Goal: Task Accomplishment & Management: Use online tool/utility

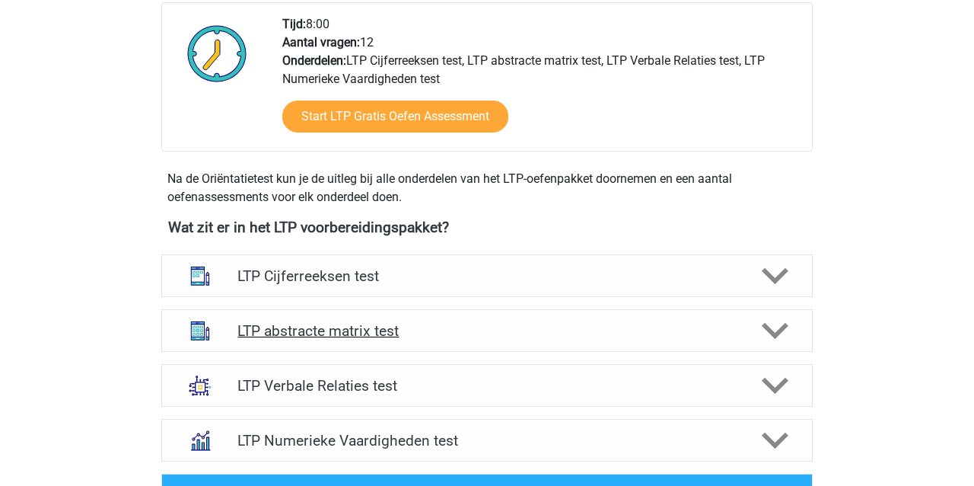
scroll to position [389, 1]
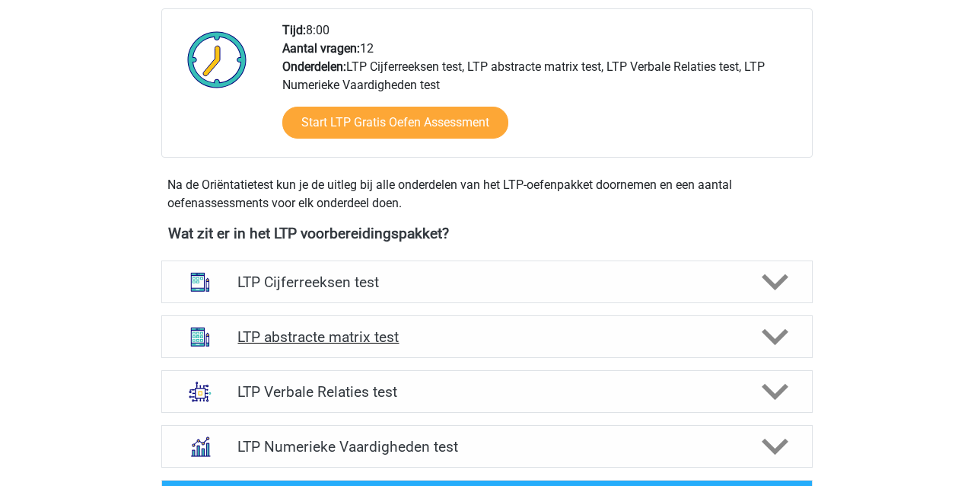
click at [313, 328] on h4 "LTP abstracte matrix test" at bounding box center [487, 337] width 499 height 18
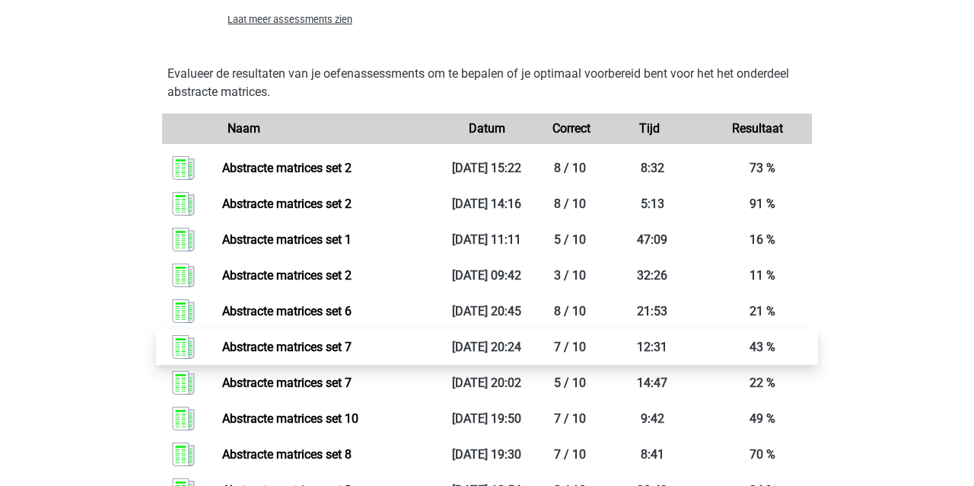
scroll to position [1424, 1]
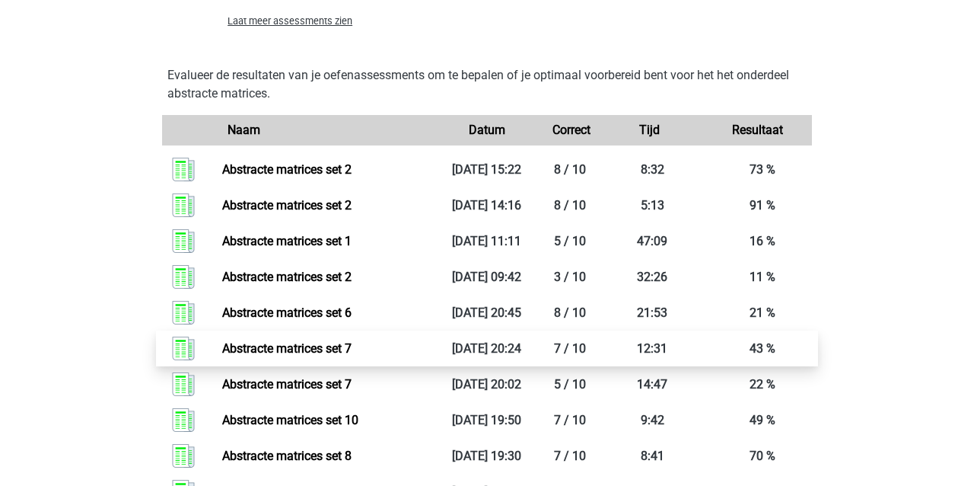
click at [297, 356] on link "Abstracte matrices set 7" at bounding box center [286, 348] width 129 height 14
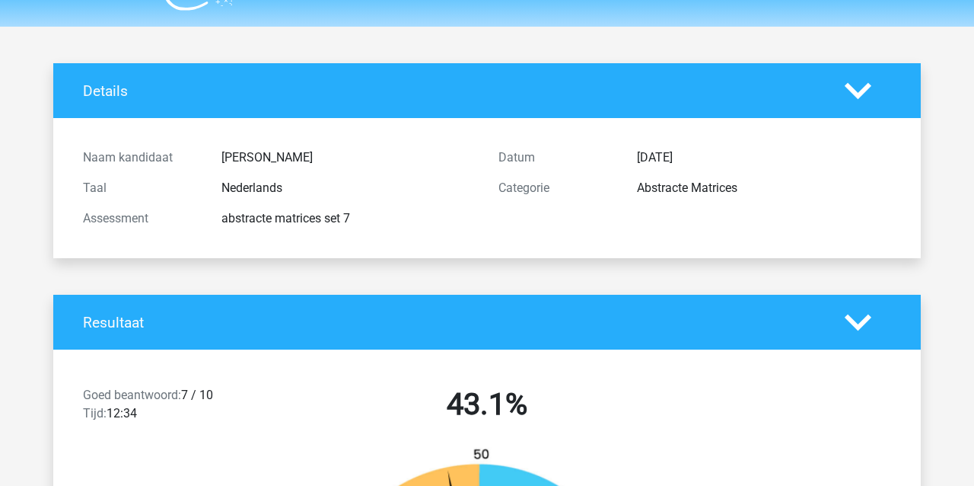
scroll to position [36, 0]
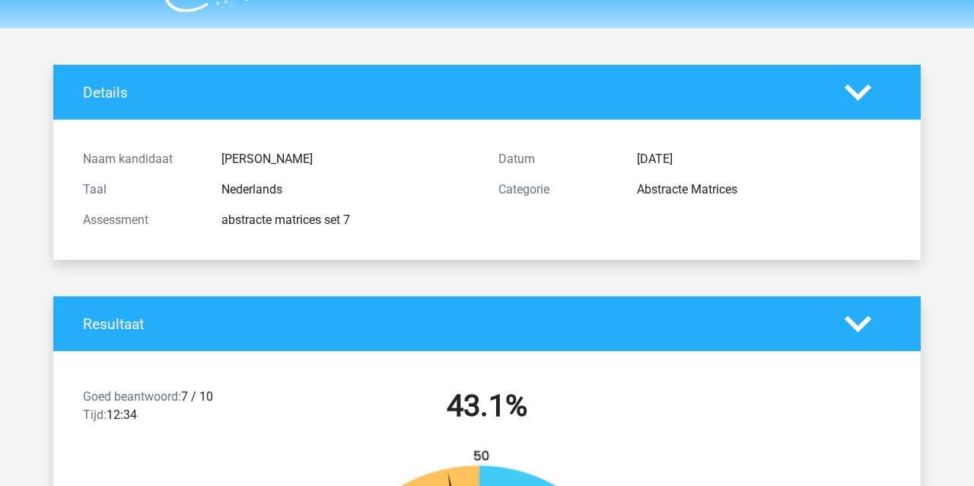
click at [860, 326] on polygon at bounding box center [858, 323] width 27 height 17
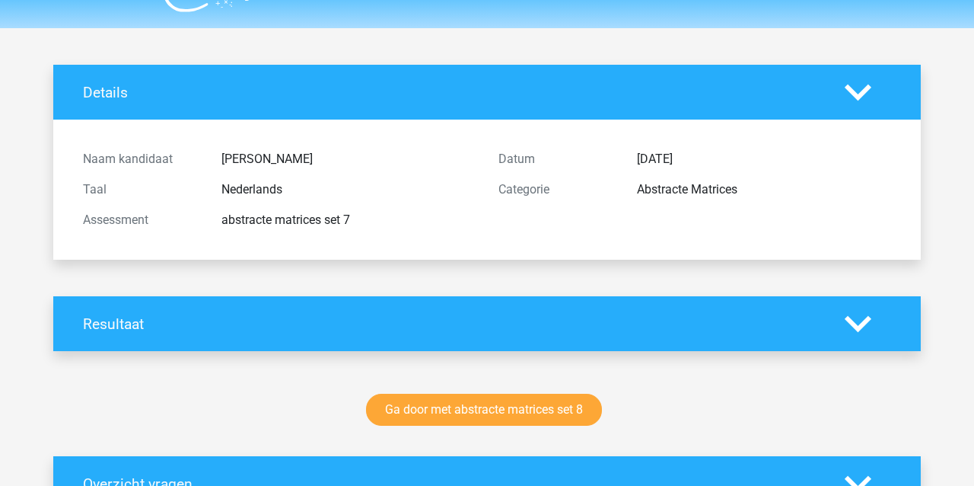
click at [857, 94] on polygon at bounding box center [858, 92] width 27 height 17
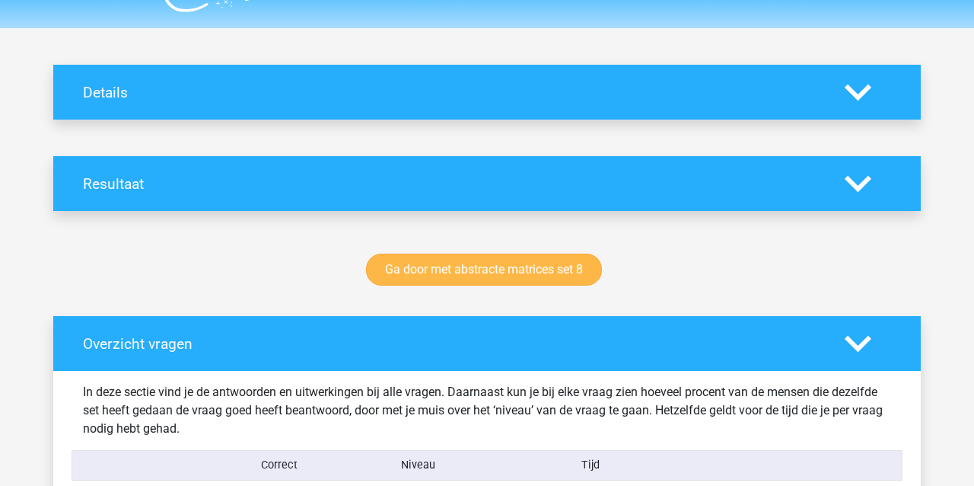
click at [515, 275] on link "Ga door met abstracte matrices set 8" at bounding box center [484, 270] width 236 height 32
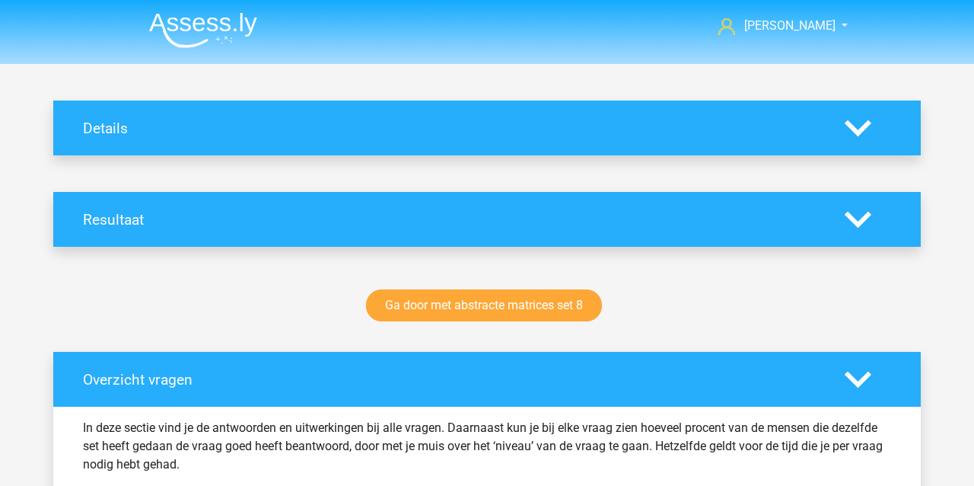
scroll to position [0, 0]
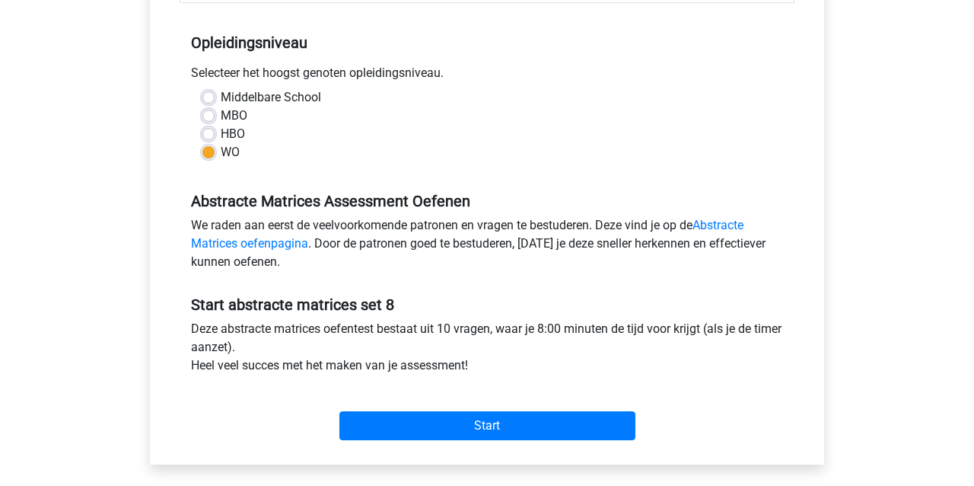
scroll to position [289, 0]
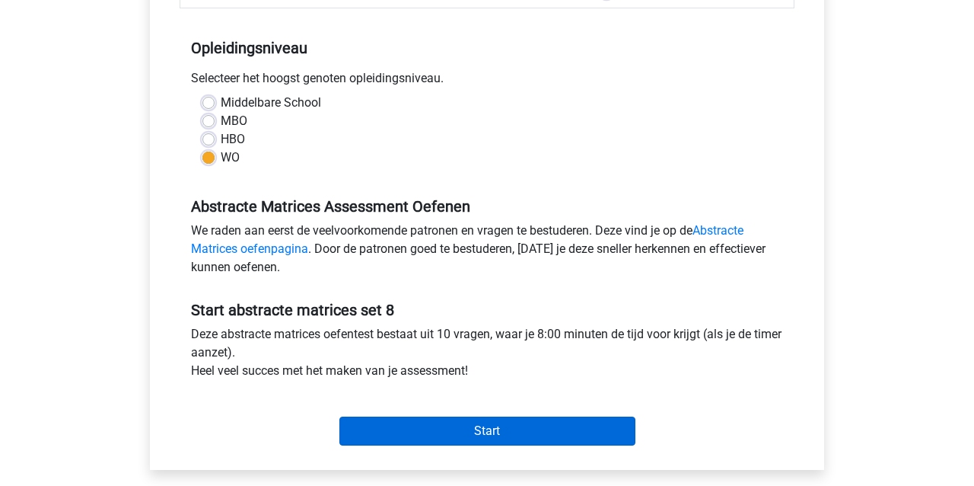
click at [526, 433] on input "Start" at bounding box center [488, 430] width 296 height 29
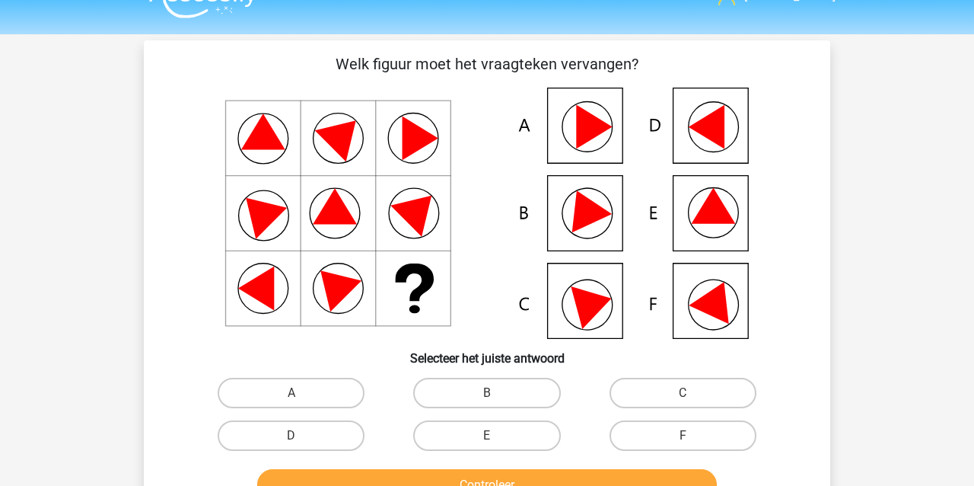
scroll to position [40, 0]
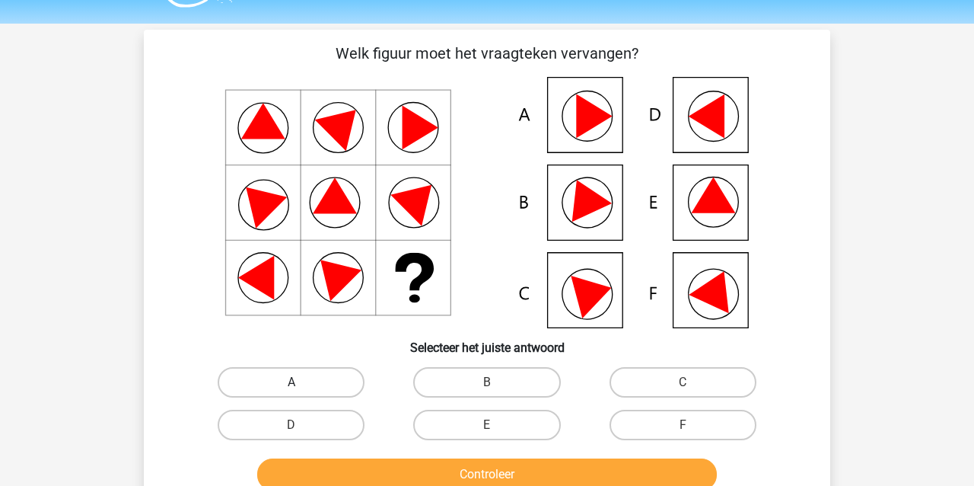
click at [276, 385] on label "A" at bounding box center [291, 382] width 147 height 30
click at [292, 385] on input "A" at bounding box center [297, 387] width 10 height 10
radio input "true"
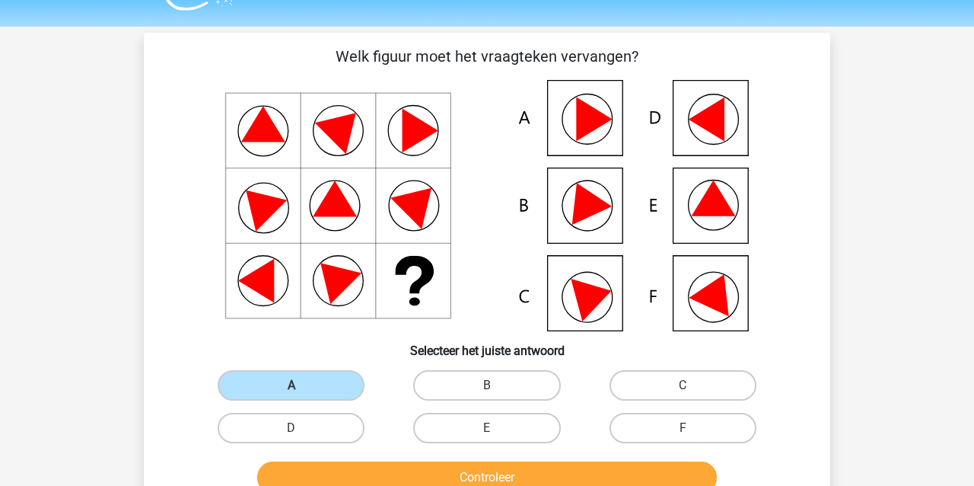
click at [359, 473] on button "Controleer" at bounding box center [487, 477] width 461 height 32
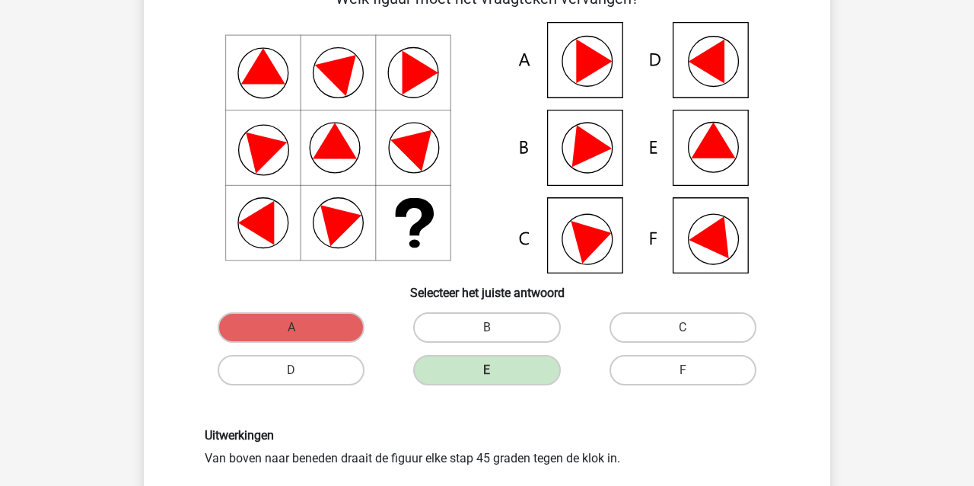
scroll to position [95, 0]
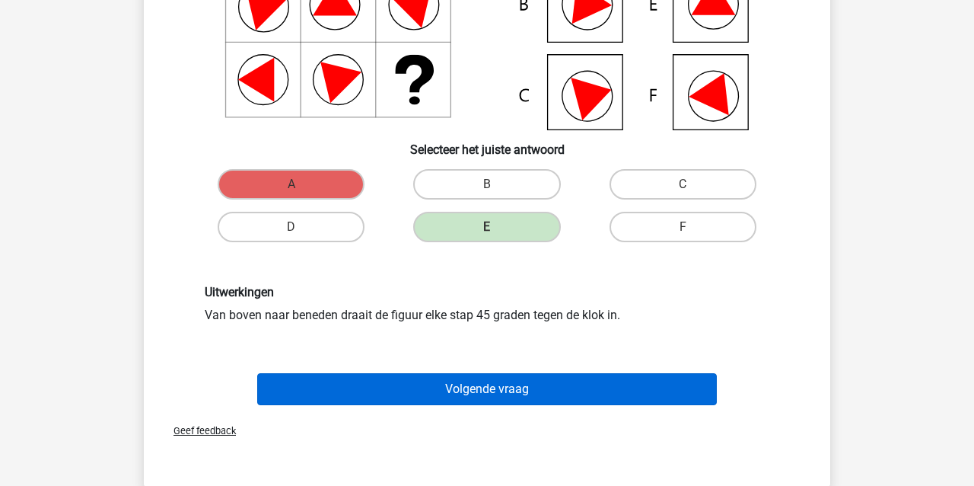
click at [388, 393] on button "Volgende vraag" at bounding box center [487, 389] width 461 height 32
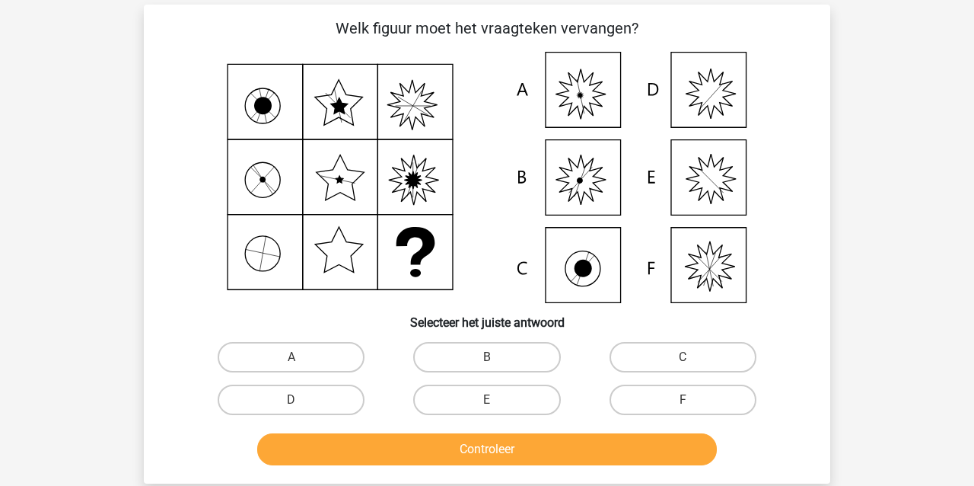
scroll to position [59, 0]
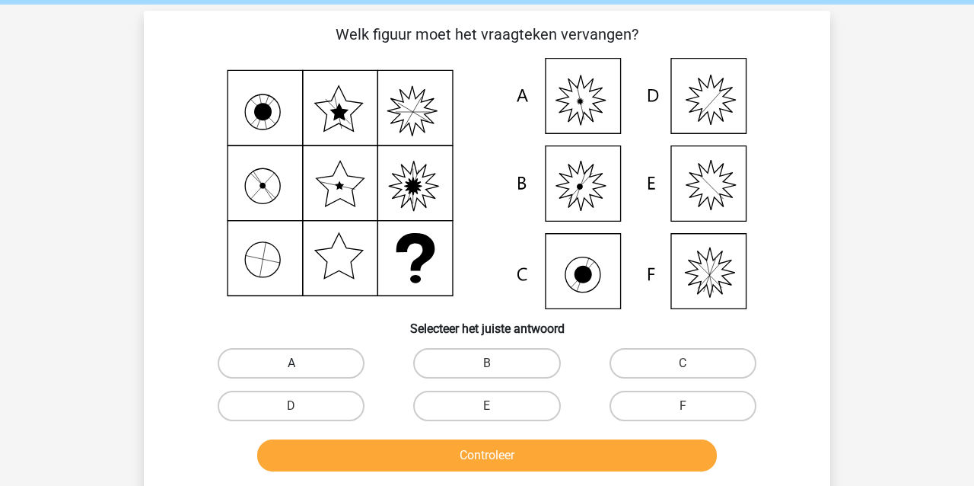
click at [342, 366] on label "A" at bounding box center [291, 363] width 147 height 30
click at [301, 366] on input "A" at bounding box center [297, 368] width 10 height 10
radio input "true"
drag, startPoint x: 458, startPoint y: 462, endPoint x: 454, endPoint y: 454, distance: 8.9
click at [458, 461] on button "Controleer" at bounding box center [487, 455] width 461 height 32
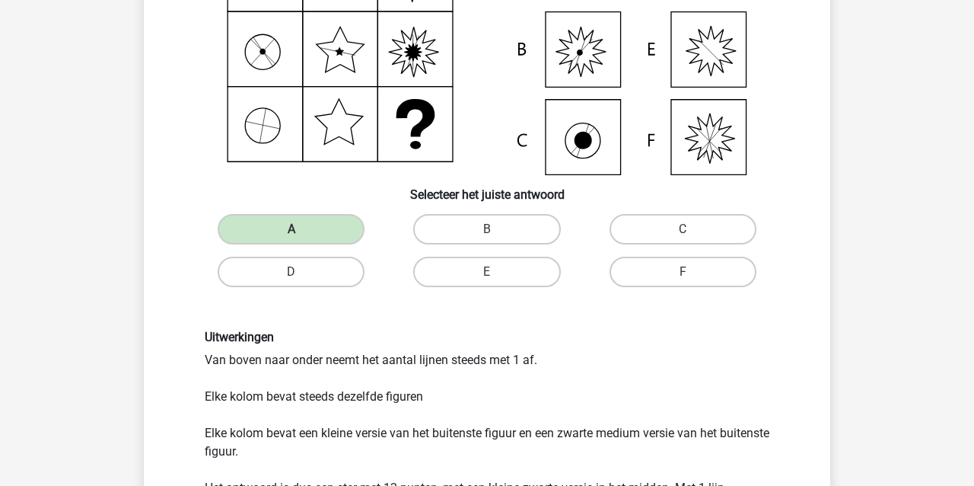
scroll to position [121, 1]
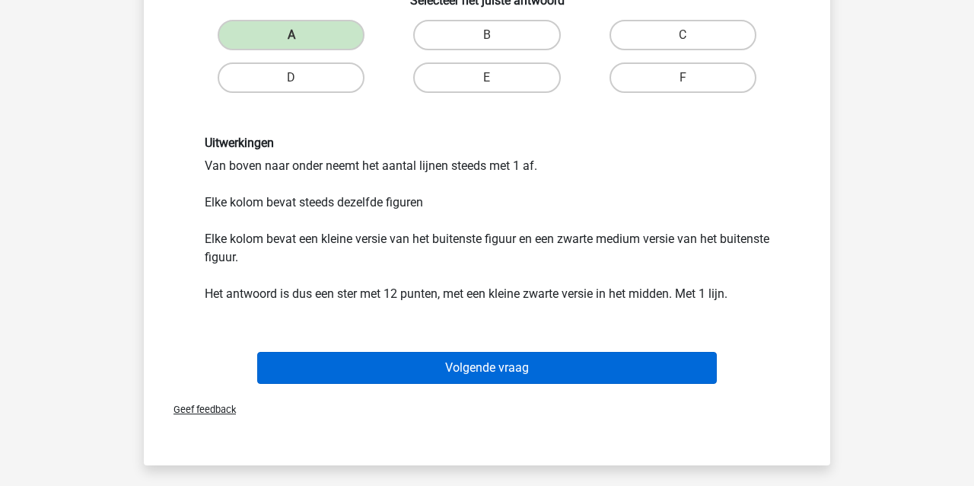
click at [528, 376] on button "Volgende vraag" at bounding box center [487, 368] width 461 height 32
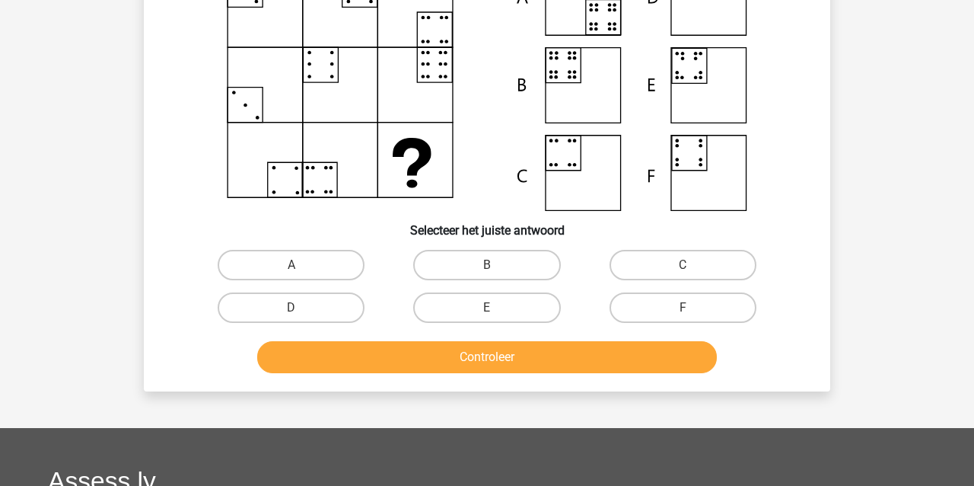
scroll to position [70, 0]
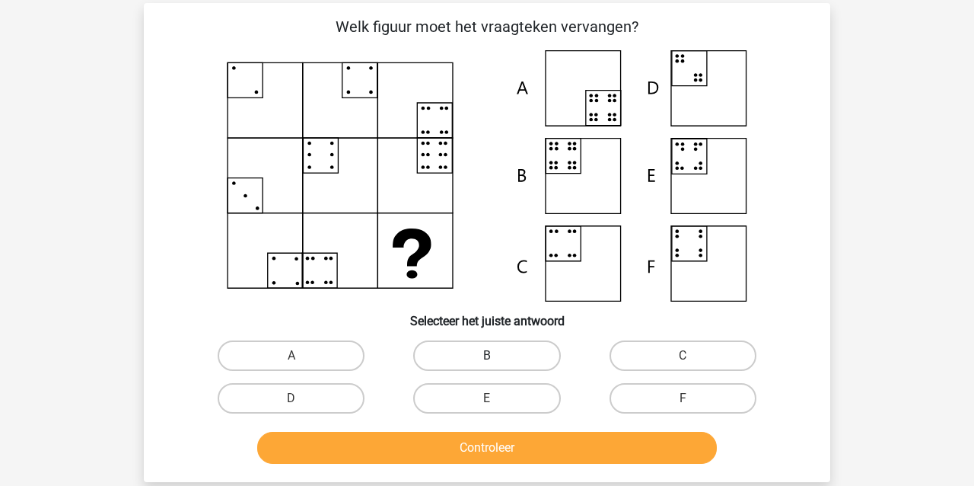
click at [472, 354] on label "B" at bounding box center [486, 355] width 147 height 30
click at [487, 356] on input "B" at bounding box center [492, 361] width 10 height 10
radio input "true"
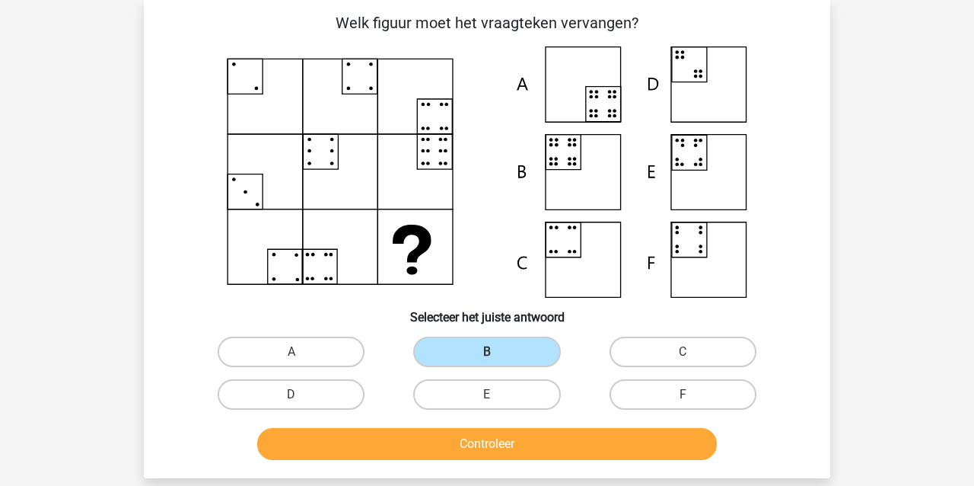
scroll to position [72, 1]
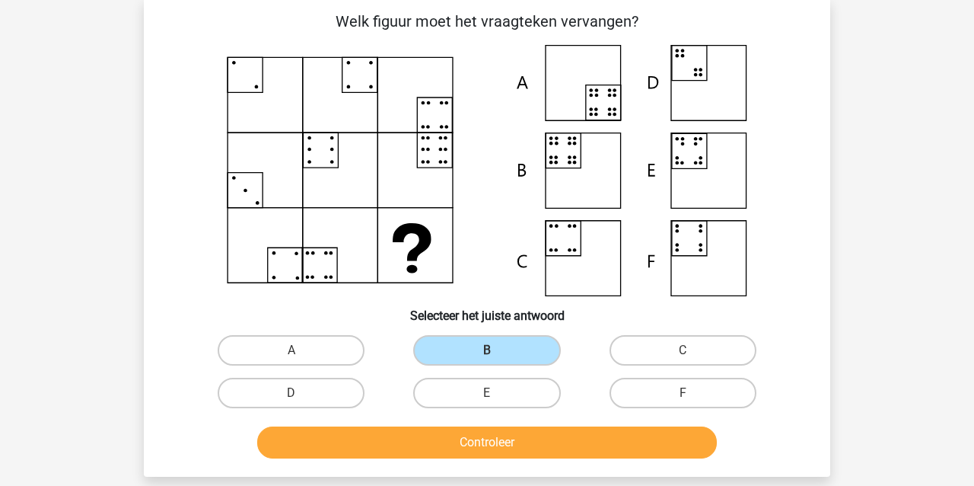
click at [499, 447] on button "Controleer" at bounding box center [487, 442] width 461 height 32
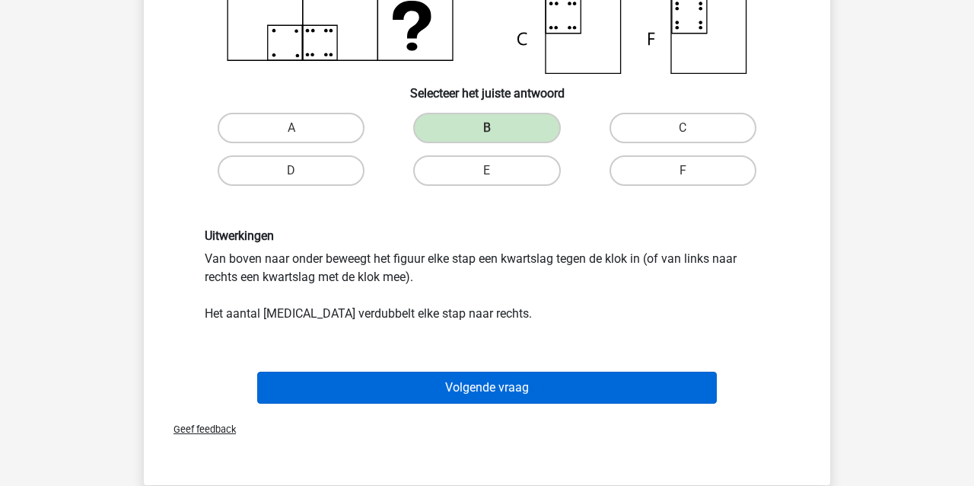
click at [551, 388] on button "Volgende vraag" at bounding box center [487, 388] width 461 height 32
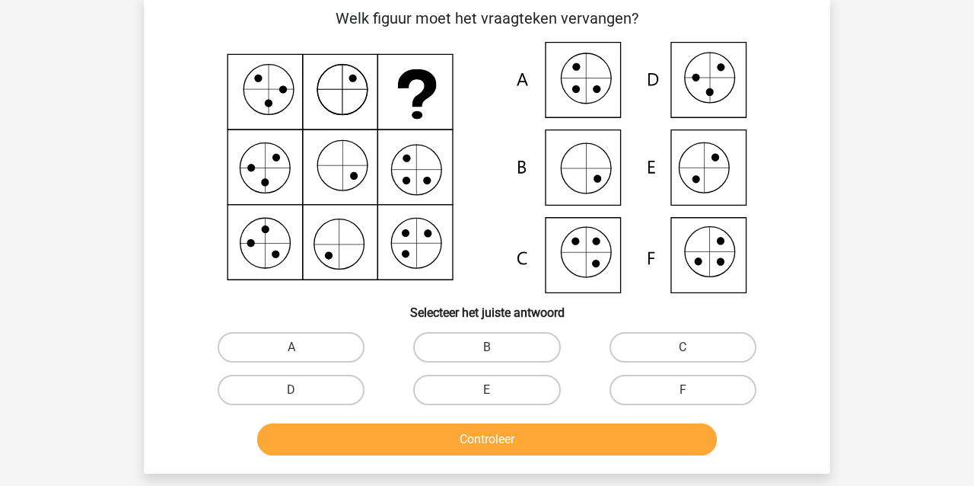
scroll to position [70, 0]
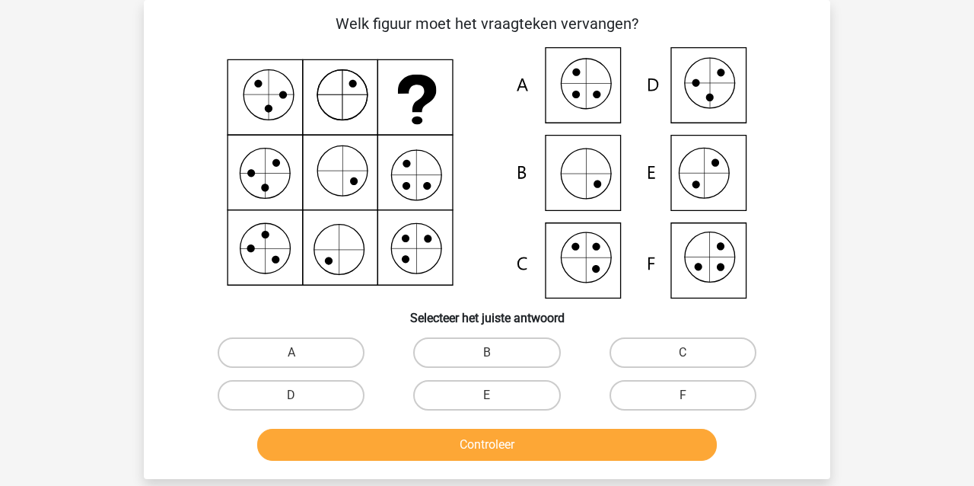
click at [722, 276] on icon at bounding box center [487, 172] width 614 height 251
click at [660, 388] on label "F" at bounding box center [683, 395] width 147 height 30
click at [683, 395] on input "F" at bounding box center [688, 400] width 10 height 10
radio input "true"
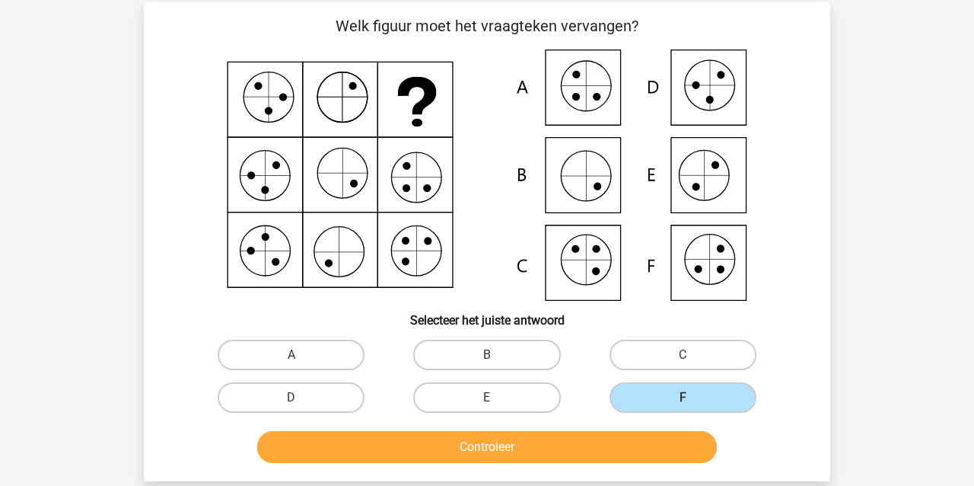
click at [650, 441] on button "Controleer" at bounding box center [487, 447] width 461 height 32
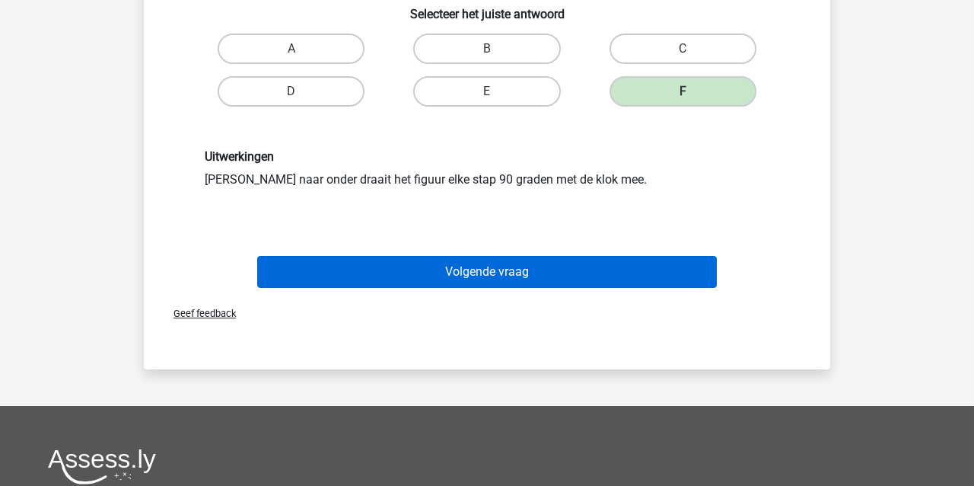
click at [520, 278] on button "Volgende vraag" at bounding box center [487, 272] width 461 height 32
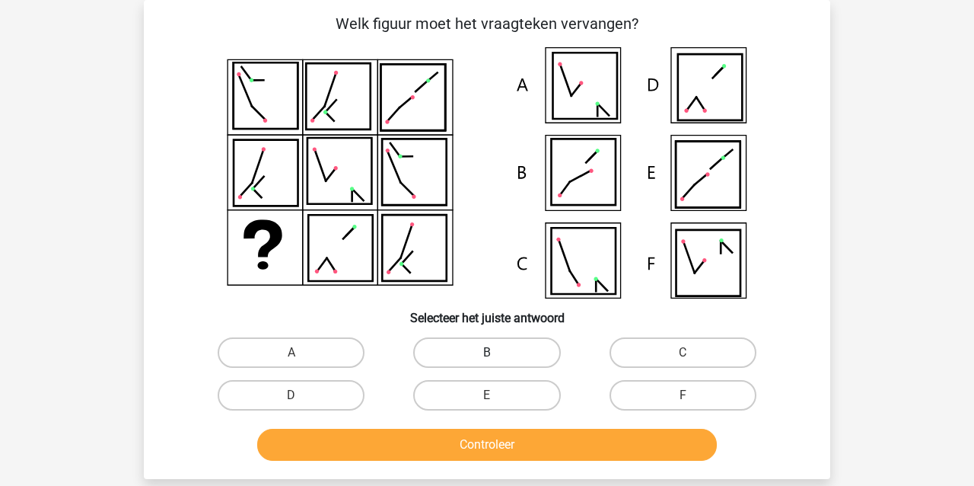
click at [504, 350] on label "B" at bounding box center [486, 352] width 147 height 30
click at [497, 352] on input "B" at bounding box center [492, 357] width 10 height 10
radio input "true"
click at [505, 453] on button "Controleer" at bounding box center [487, 445] width 461 height 32
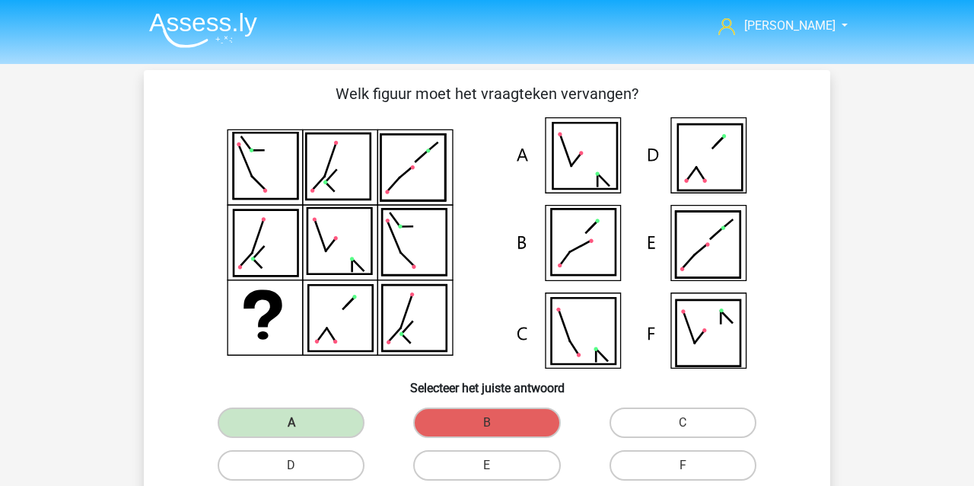
scroll to position [0, 0]
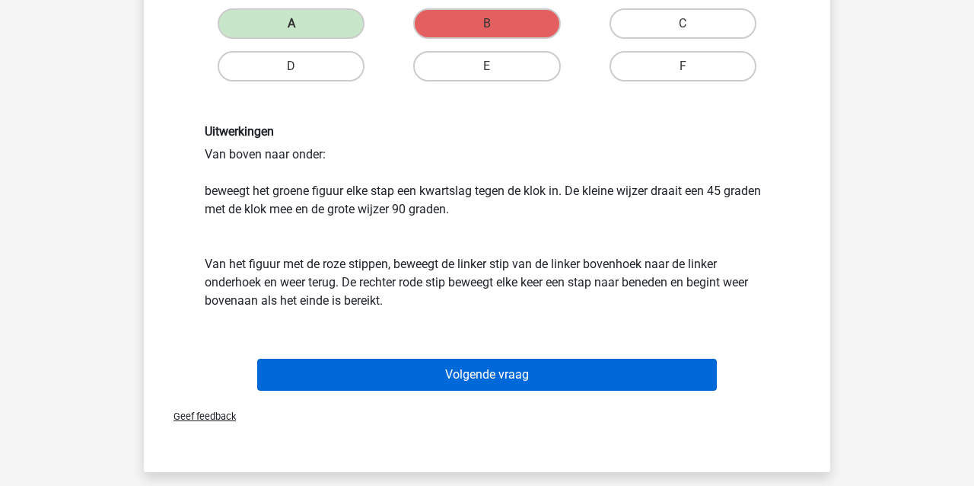
click at [388, 375] on button "Volgende vraag" at bounding box center [487, 375] width 461 height 32
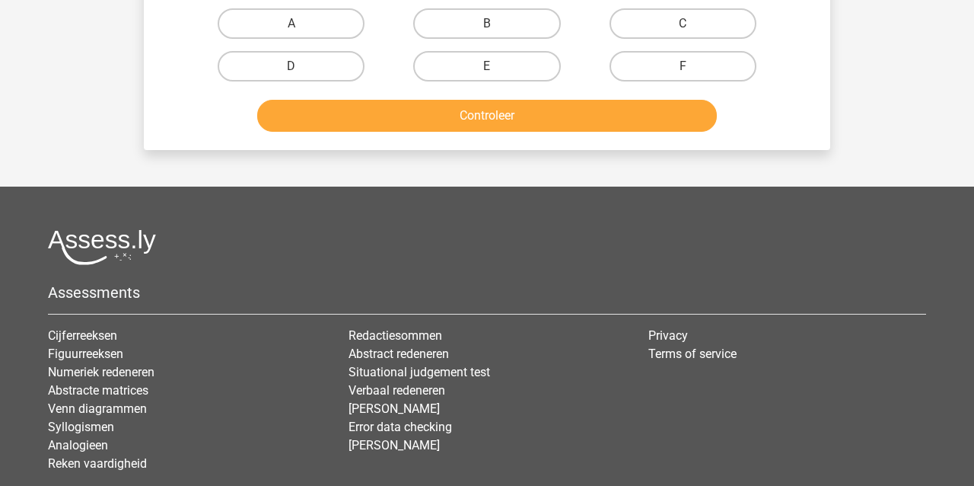
scroll to position [70, 0]
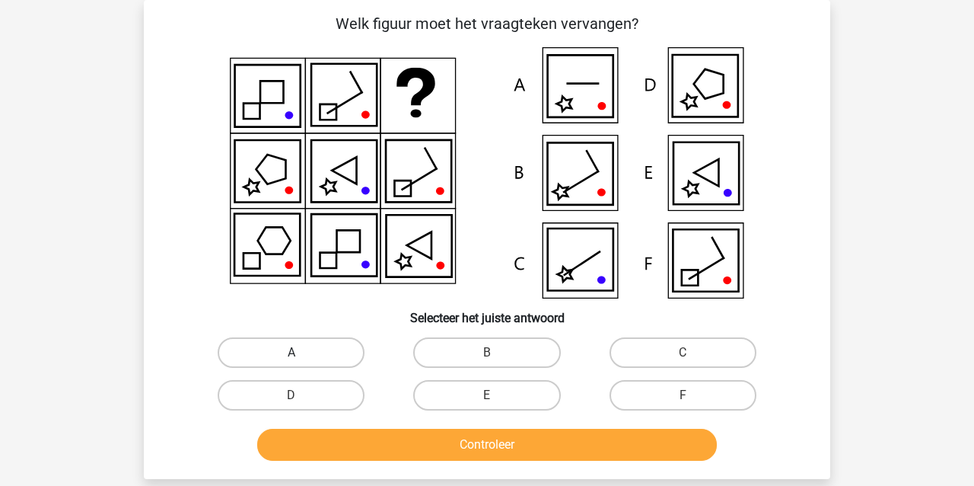
click at [273, 351] on label "A" at bounding box center [291, 352] width 147 height 30
click at [292, 352] on input "A" at bounding box center [297, 357] width 10 height 10
radio input "true"
click at [305, 444] on button "Controleer" at bounding box center [487, 445] width 461 height 32
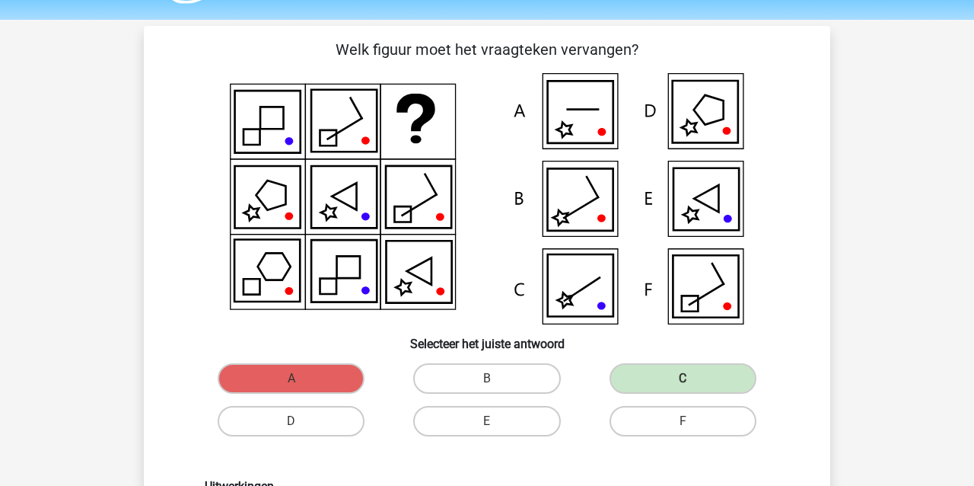
scroll to position [49, 0]
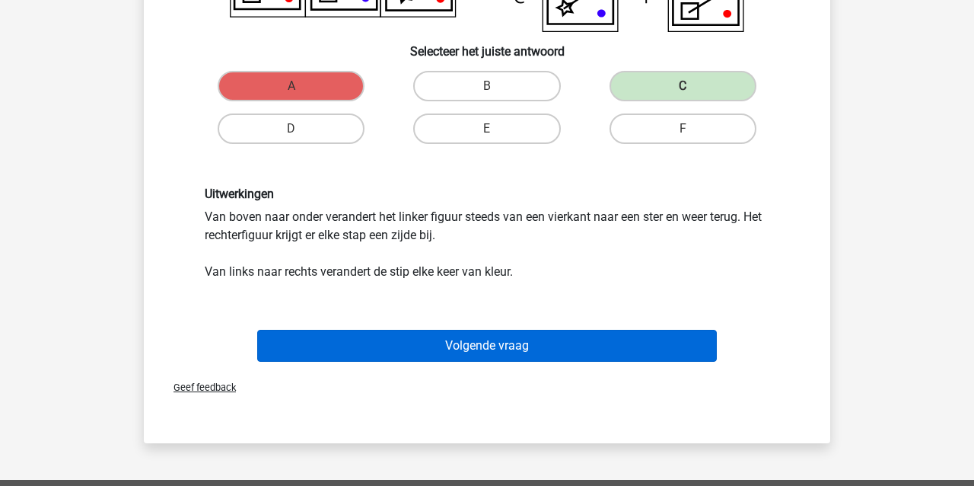
click at [425, 349] on button "Volgende vraag" at bounding box center [487, 346] width 461 height 32
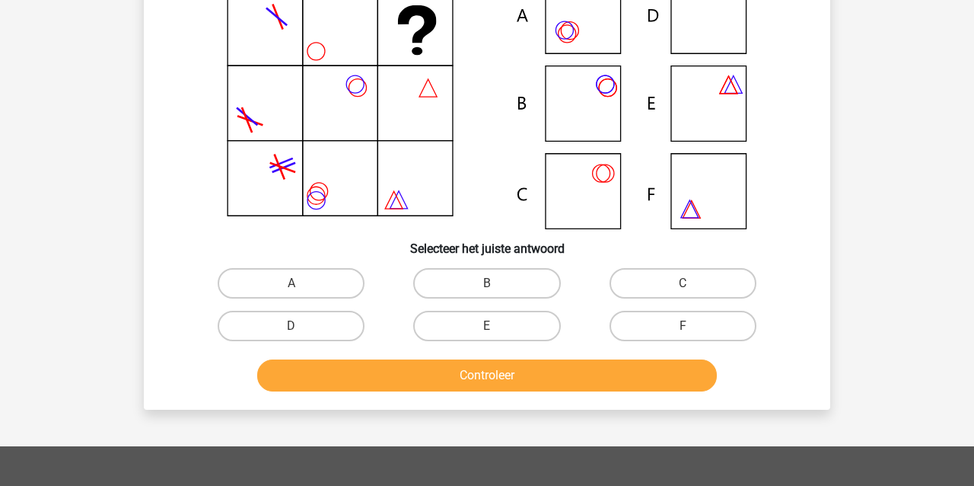
scroll to position [70, 0]
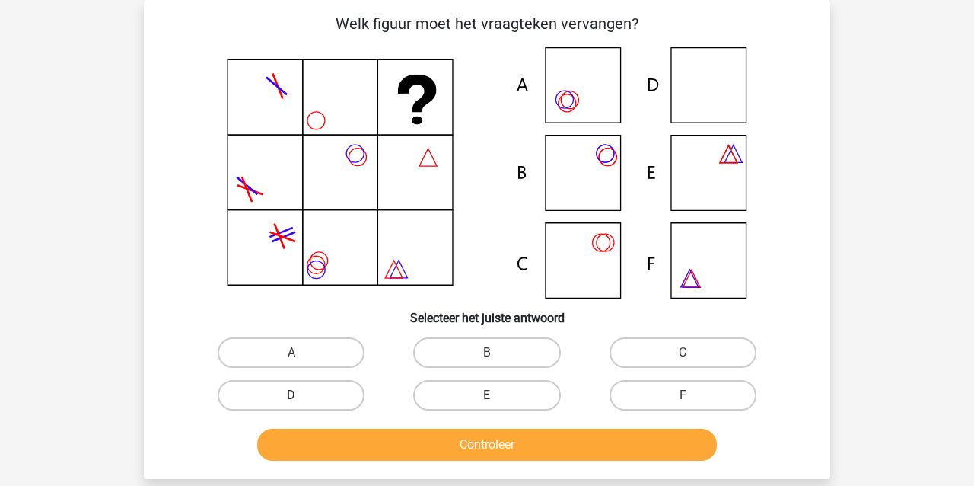
click at [327, 400] on label "D" at bounding box center [291, 395] width 147 height 30
click at [301, 400] on input "D" at bounding box center [297, 400] width 10 height 10
radio input "true"
click at [347, 442] on button "Controleer" at bounding box center [487, 445] width 461 height 32
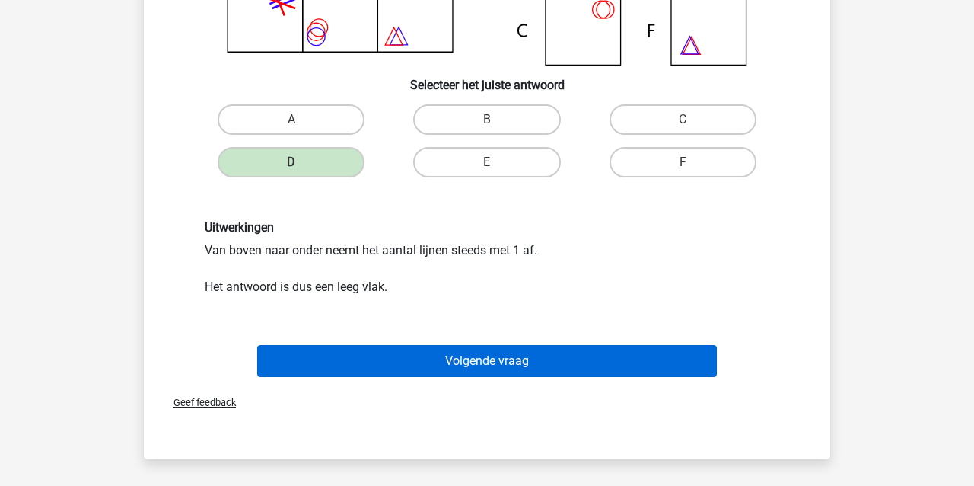
click at [317, 356] on button "Volgende vraag" at bounding box center [487, 361] width 461 height 32
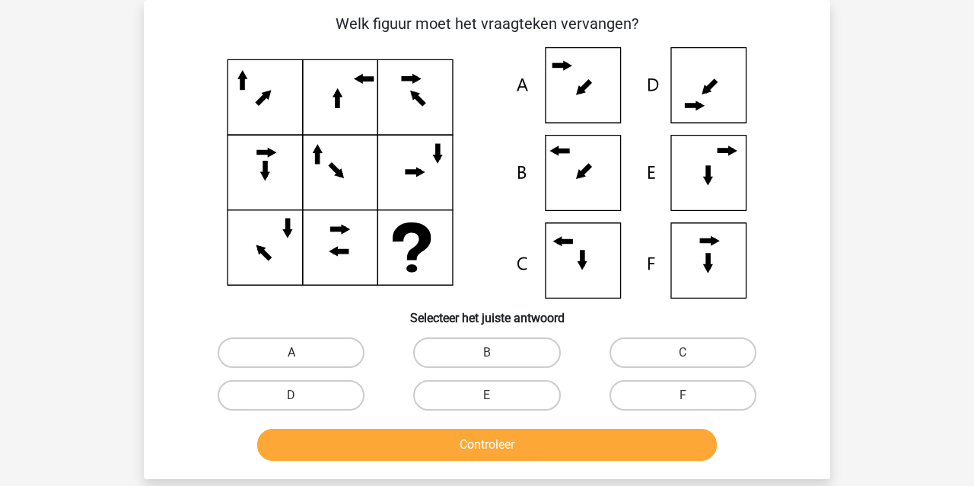
click at [336, 352] on label "A" at bounding box center [291, 352] width 147 height 30
click at [301, 352] on input "A" at bounding box center [297, 357] width 10 height 10
radio input "true"
click at [375, 456] on button "Controleer" at bounding box center [487, 445] width 461 height 32
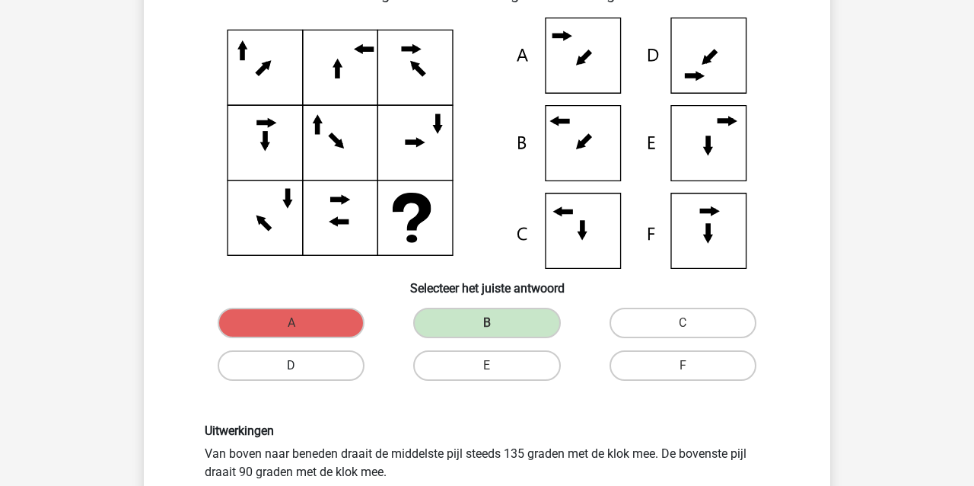
scroll to position [100, 0]
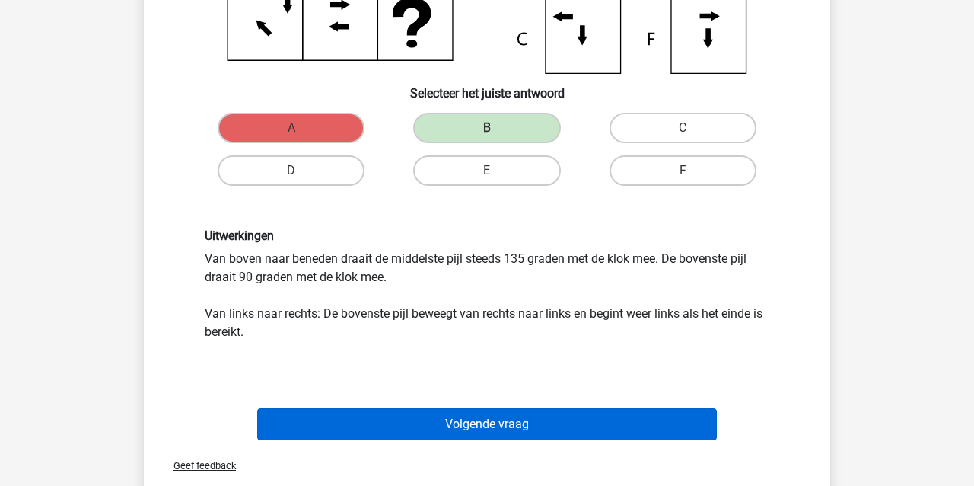
click at [411, 435] on button "Volgende vraag" at bounding box center [487, 424] width 461 height 32
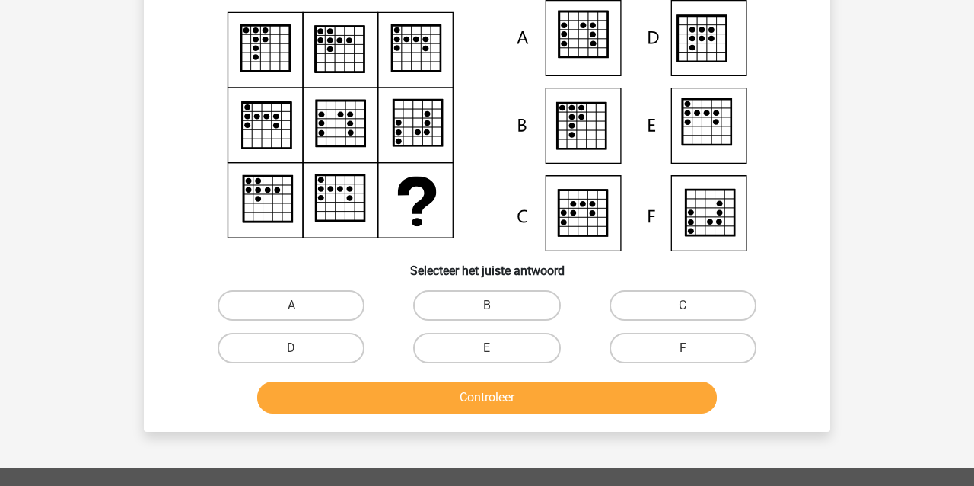
scroll to position [70, 0]
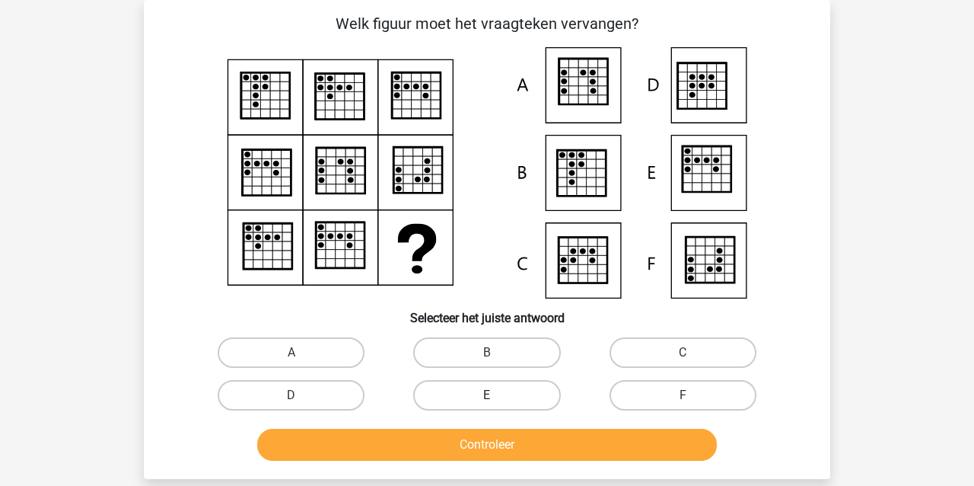
click at [508, 397] on label "E" at bounding box center [486, 395] width 147 height 30
click at [497, 397] on input "E" at bounding box center [492, 400] width 10 height 10
radio input "true"
click at [460, 446] on button "Controleer" at bounding box center [487, 445] width 461 height 32
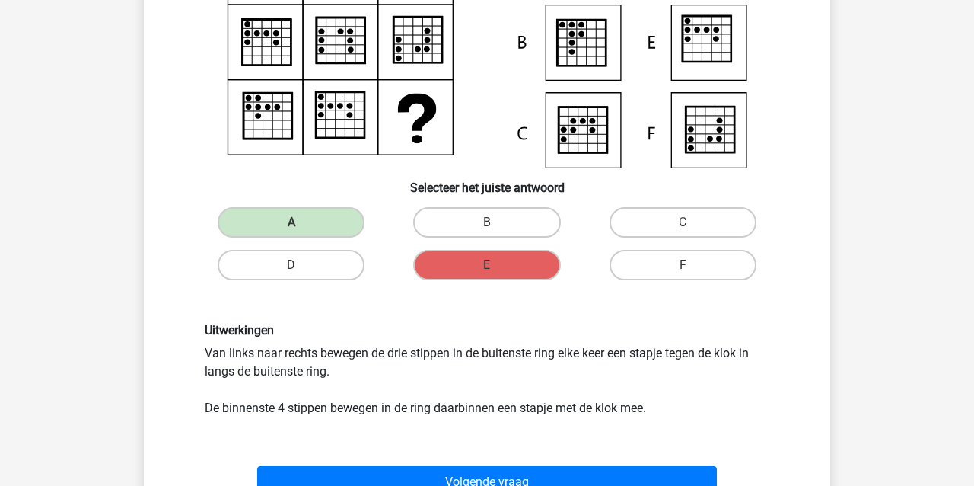
scroll to position [202, 1]
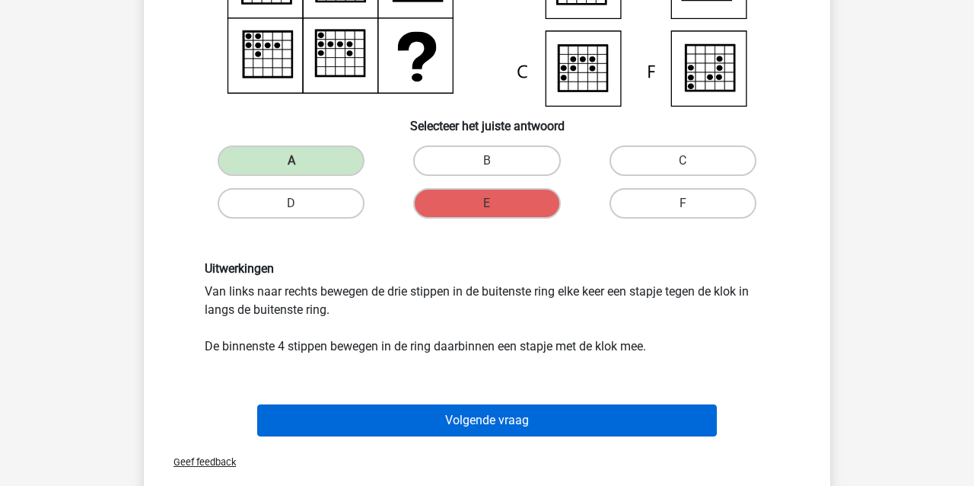
click at [385, 423] on button "Volgende vraag" at bounding box center [487, 420] width 461 height 32
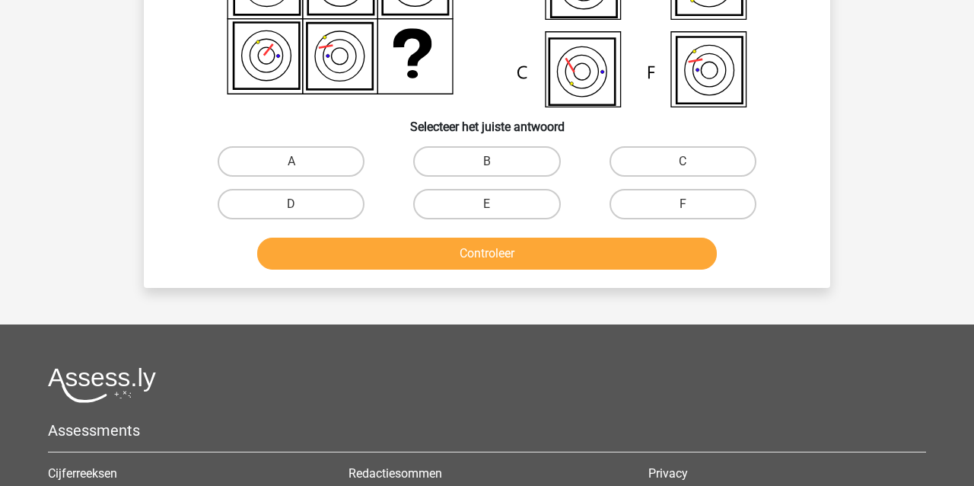
scroll to position [70, 0]
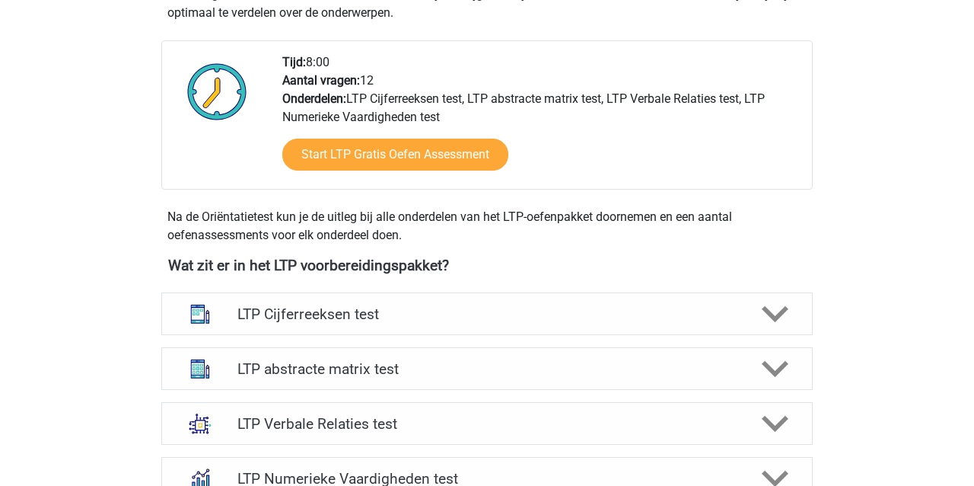
scroll to position [393, 0]
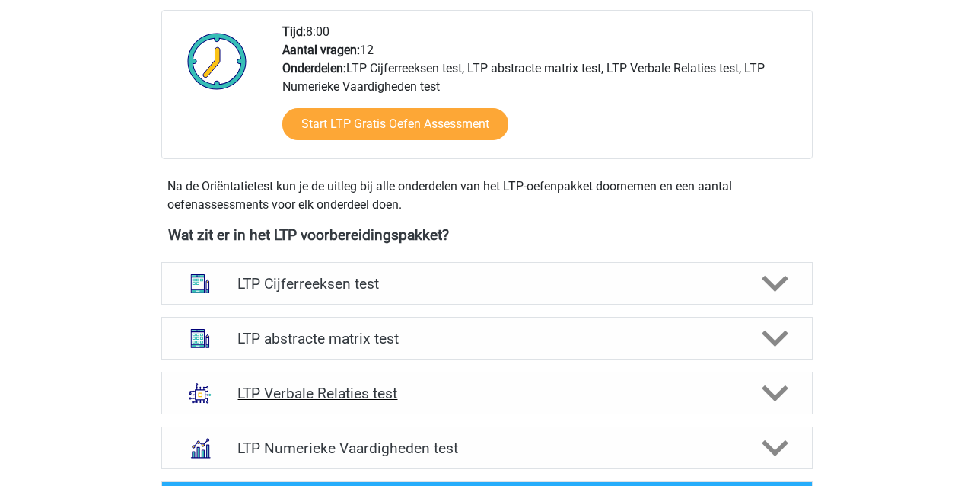
click at [384, 393] on h4 "LTP Verbale Relaties test" at bounding box center [487, 393] width 499 height 18
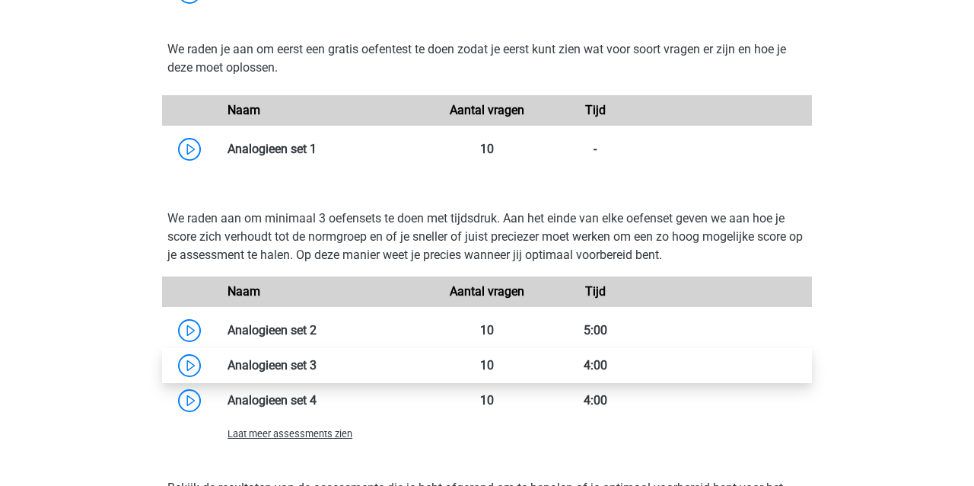
scroll to position [1239, 0]
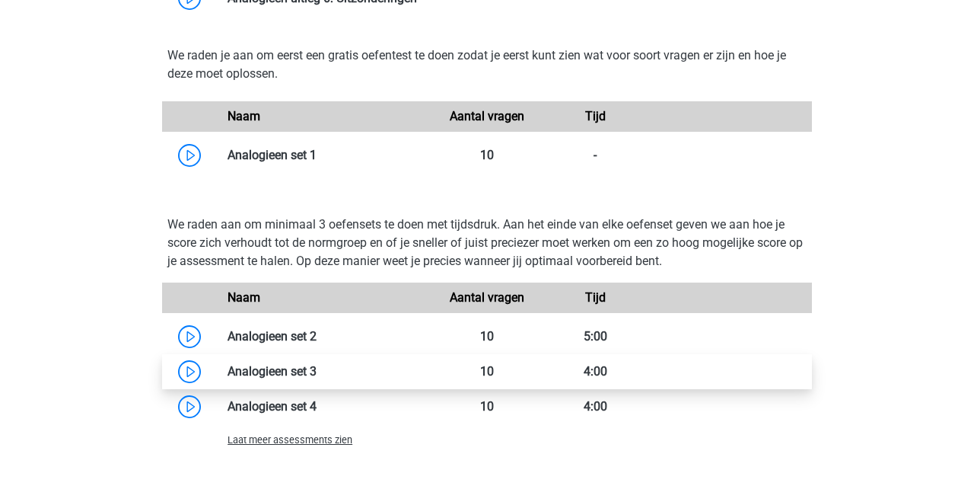
click at [317, 364] on link at bounding box center [317, 371] width 0 height 14
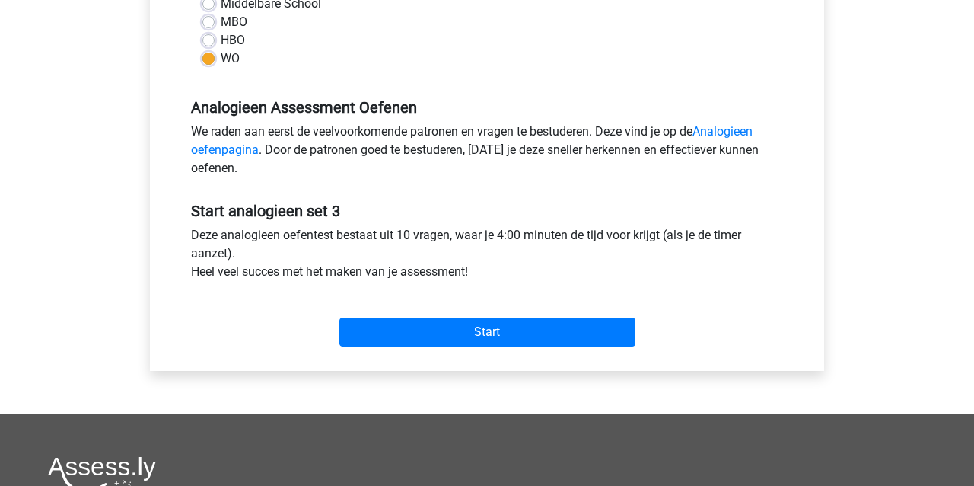
scroll to position [402, 0]
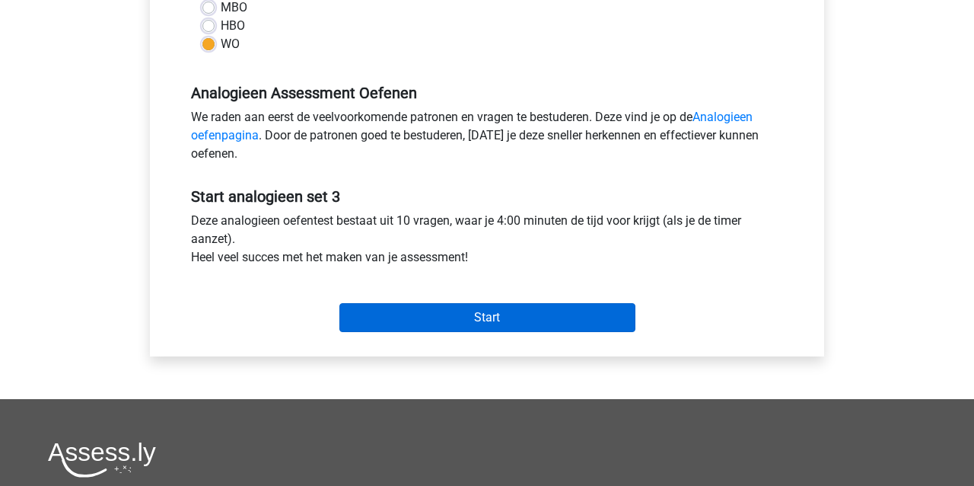
click at [416, 314] on input "Start" at bounding box center [488, 317] width 296 height 29
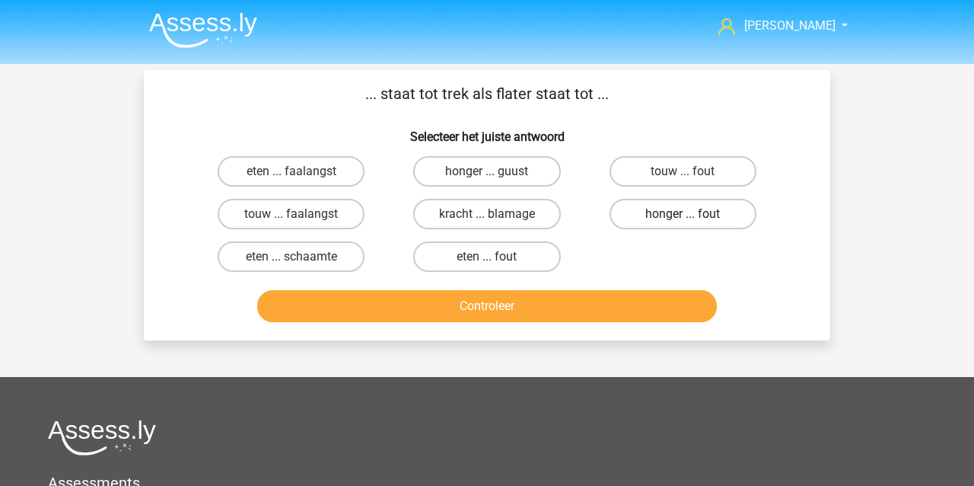
click at [651, 212] on label "honger ... fout" at bounding box center [683, 214] width 147 height 30
click at [683, 214] on input "honger ... fout" at bounding box center [688, 219] width 10 height 10
radio input "true"
click at [506, 307] on button "Controleer" at bounding box center [487, 306] width 461 height 32
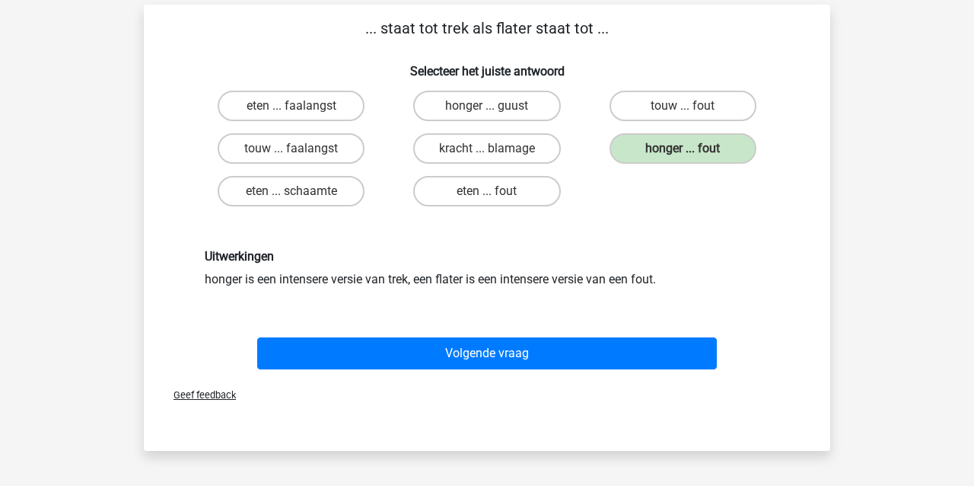
scroll to position [74, 0]
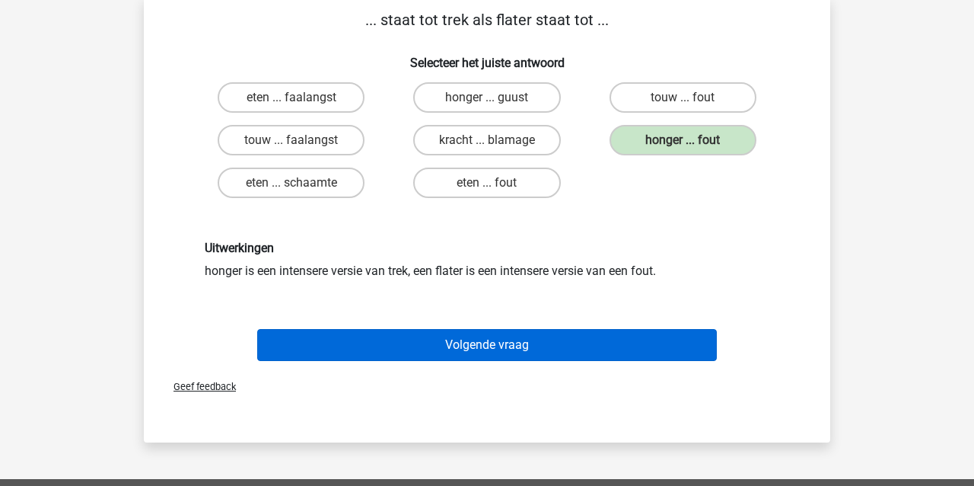
click at [601, 354] on button "Volgende vraag" at bounding box center [487, 345] width 461 height 32
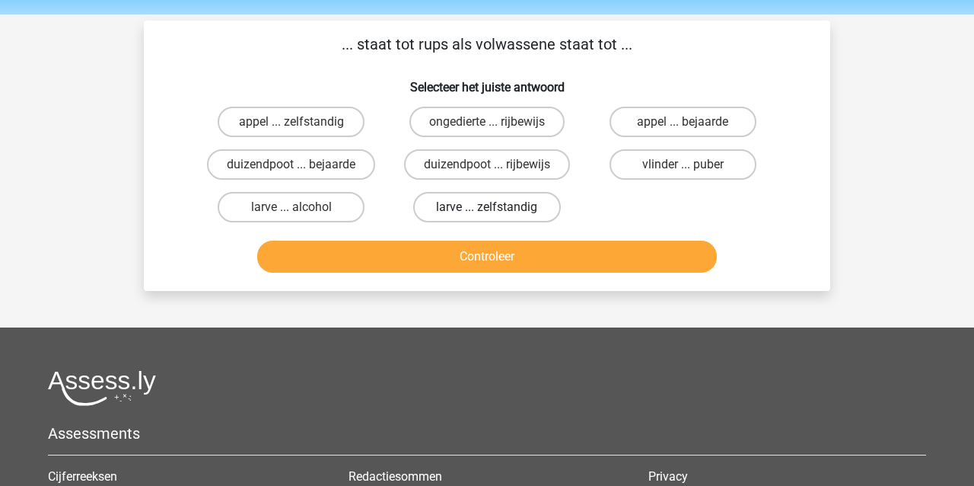
scroll to position [49, 0]
click at [676, 164] on label "vlinder ... puber" at bounding box center [683, 164] width 147 height 30
click at [683, 164] on input "vlinder ... puber" at bounding box center [688, 169] width 10 height 10
radio input "true"
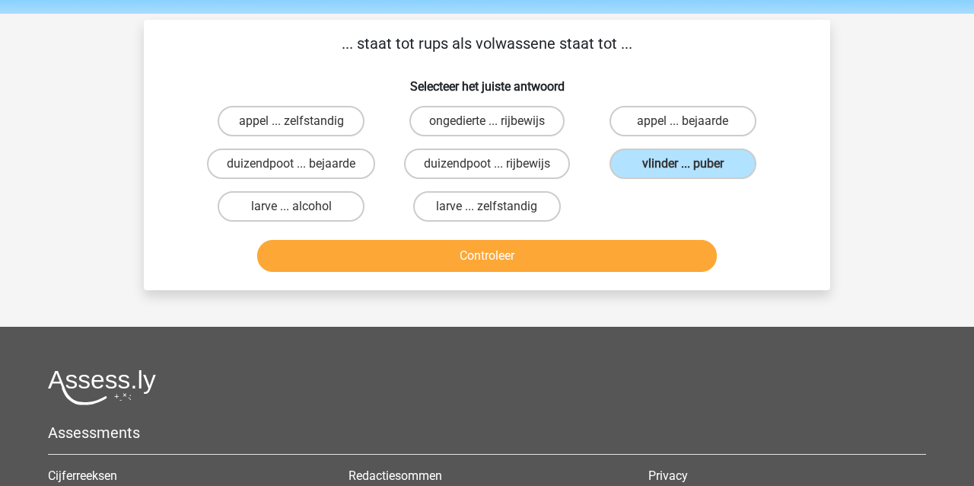
scroll to position [51, 0]
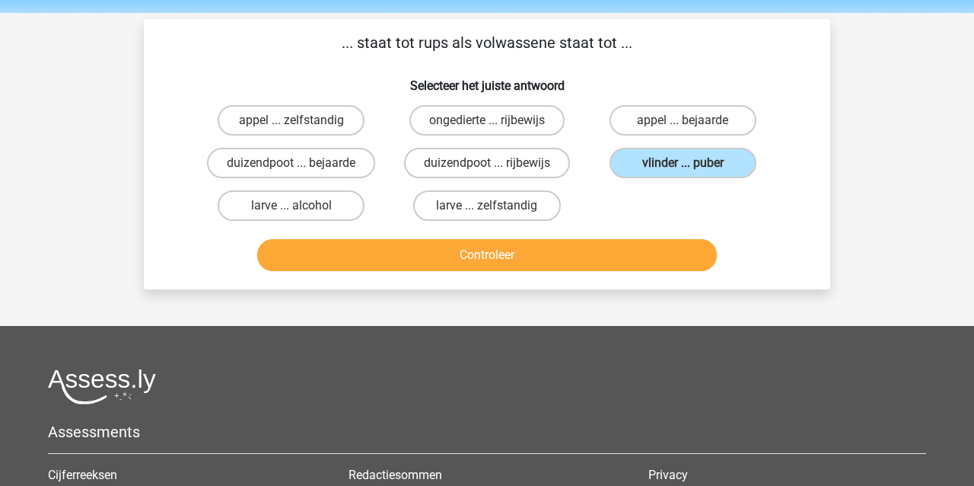
click at [595, 261] on button "Controleer" at bounding box center [487, 255] width 461 height 32
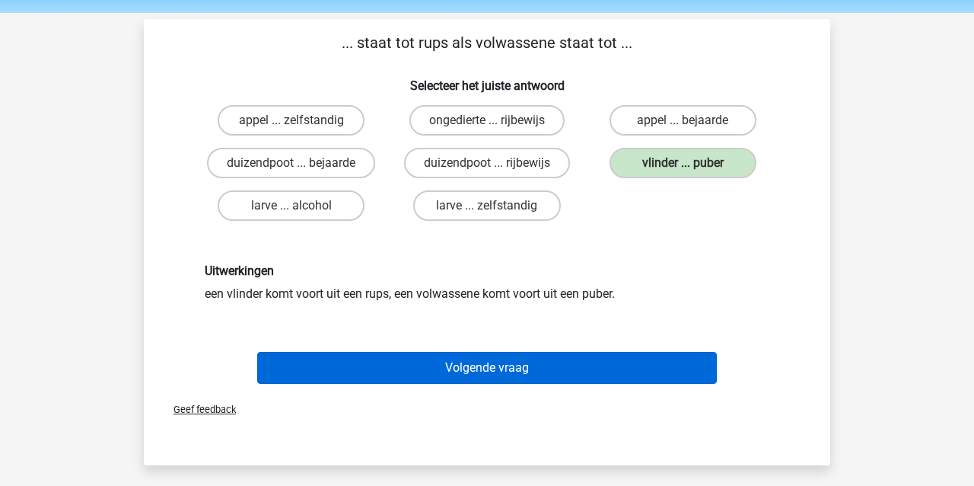
click at [540, 369] on button "Volgende vraag" at bounding box center [487, 368] width 461 height 32
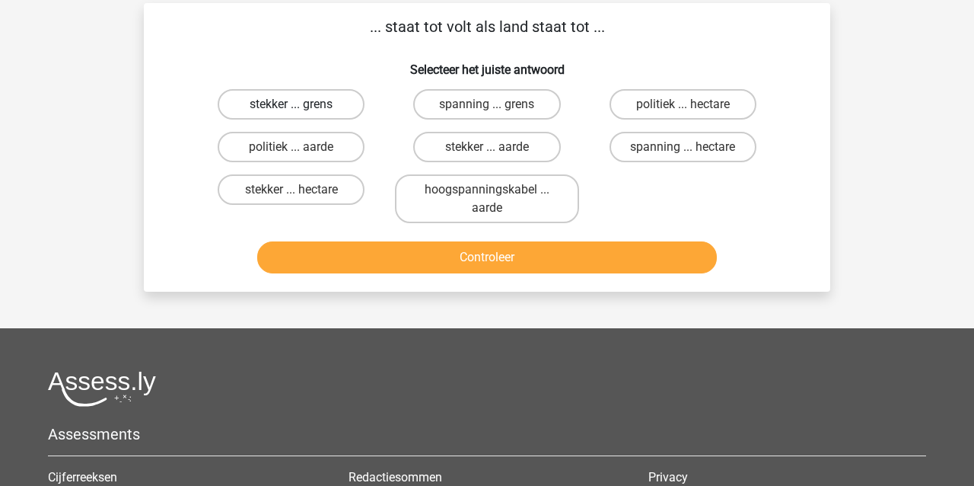
scroll to position [67, 0]
click at [266, 104] on label "stekker ... grens" at bounding box center [291, 104] width 147 height 30
click at [292, 104] on input "stekker ... grens" at bounding box center [297, 109] width 10 height 10
radio input "true"
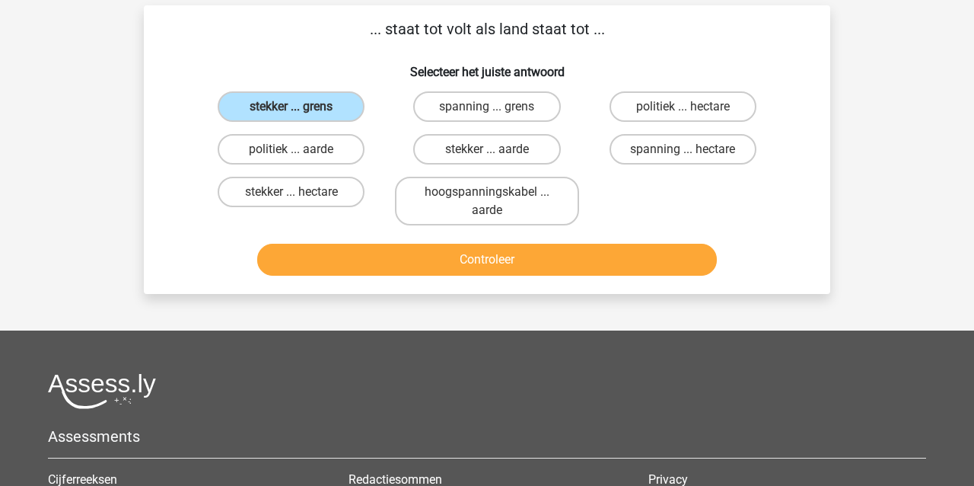
scroll to position [62, 0]
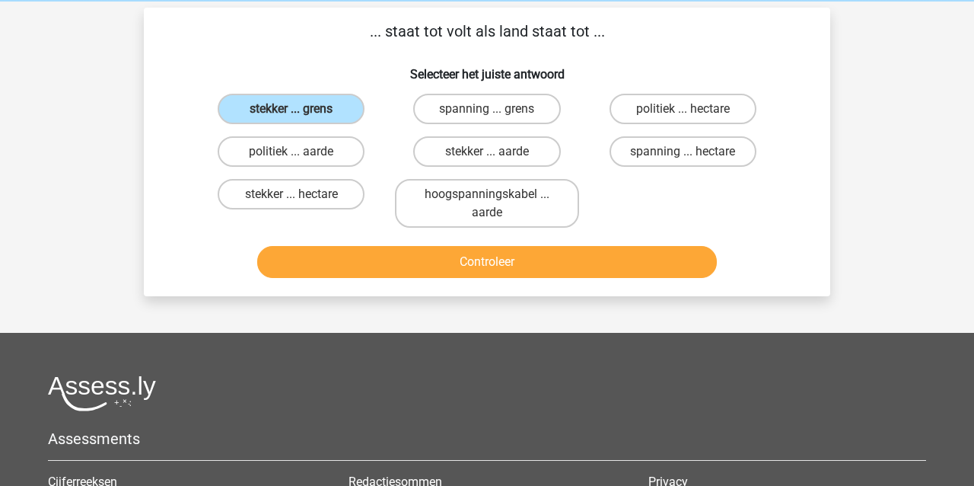
click at [374, 250] on button "Controleer" at bounding box center [487, 262] width 461 height 32
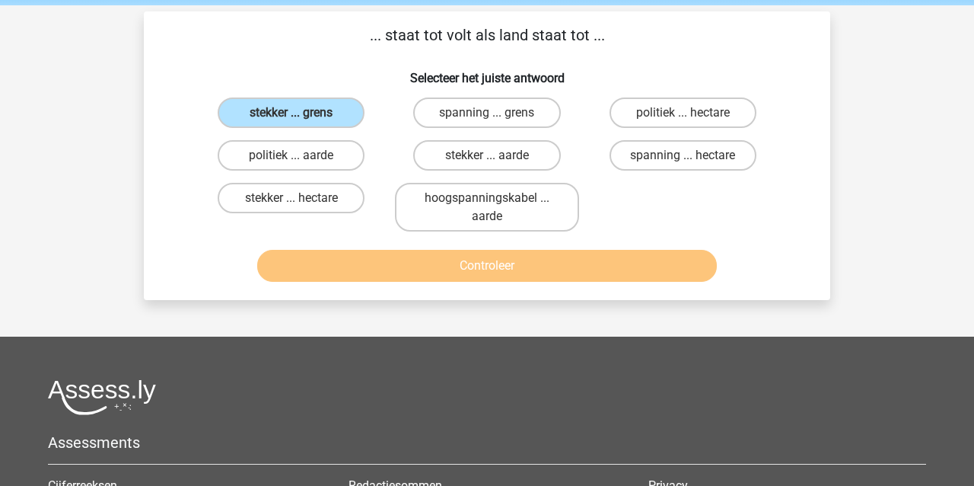
scroll to position [59, 0]
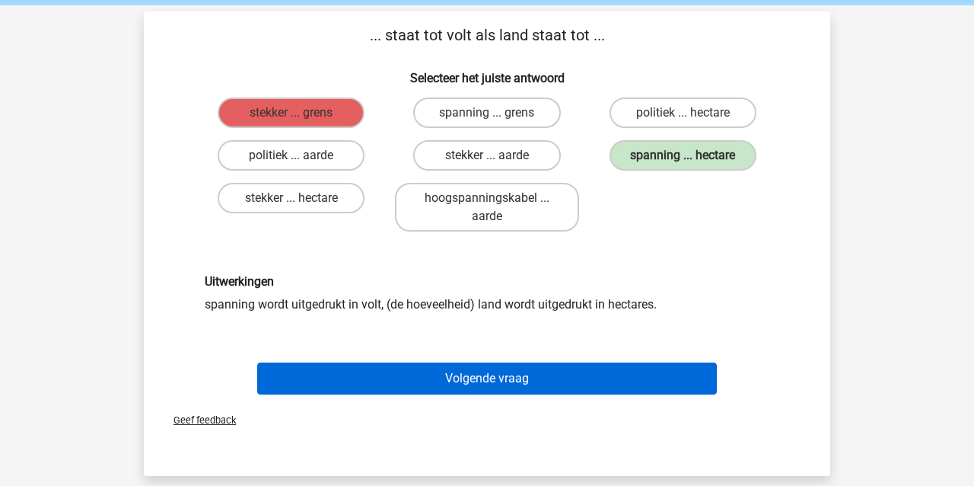
click at [434, 388] on button "Volgende vraag" at bounding box center [487, 378] width 461 height 32
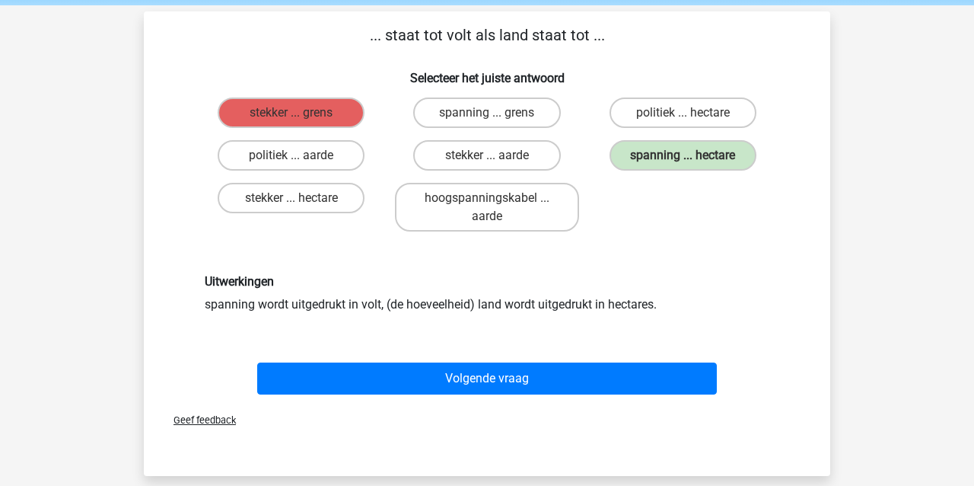
scroll to position [70, 0]
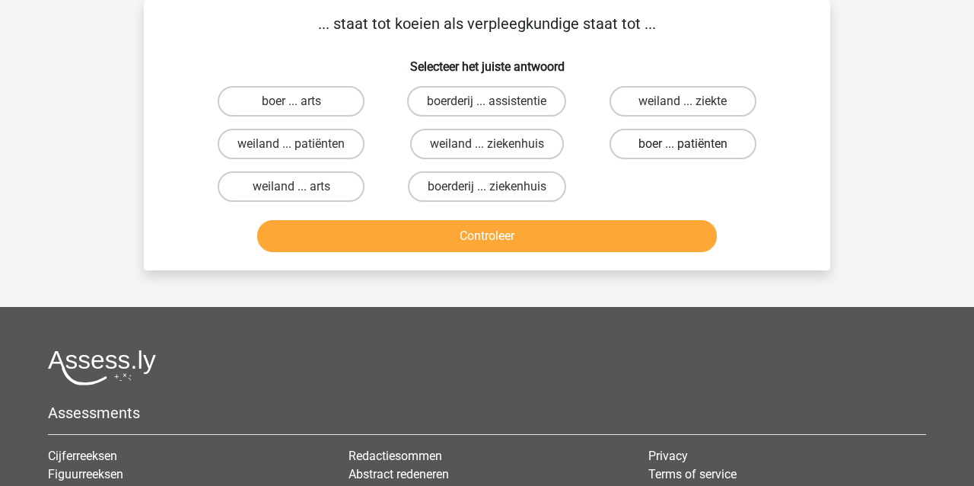
click at [675, 143] on label "boer ... patiënten" at bounding box center [683, 144] width 147 height 30
click at [683, 144] on input "boer ... patiënten" at bounding box center [688, 149] width 10 height 10
radio input "true"
click at [582, 239] on button "Controleer" at bounding box center [487, 236] width 461 height 32
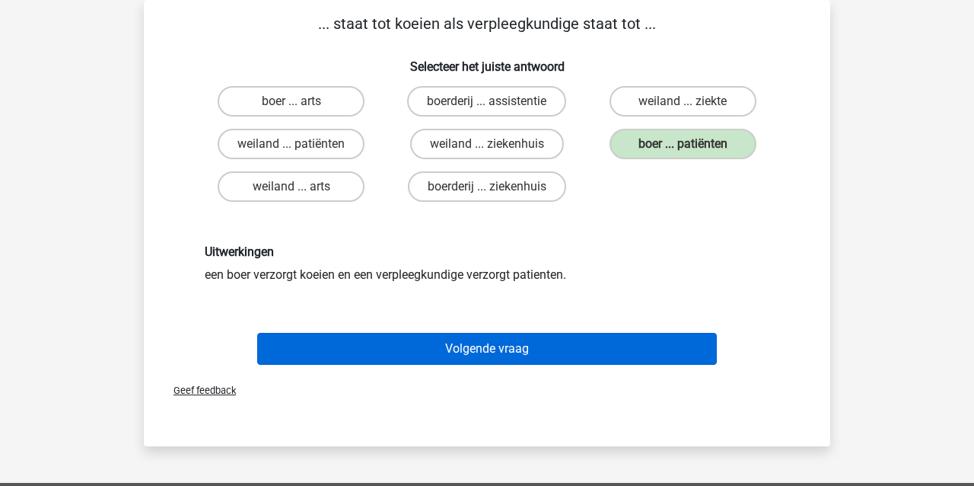
click at [509, 352] on button "Volgende vraag" at bounding box center [487, 349] width 461 height 32
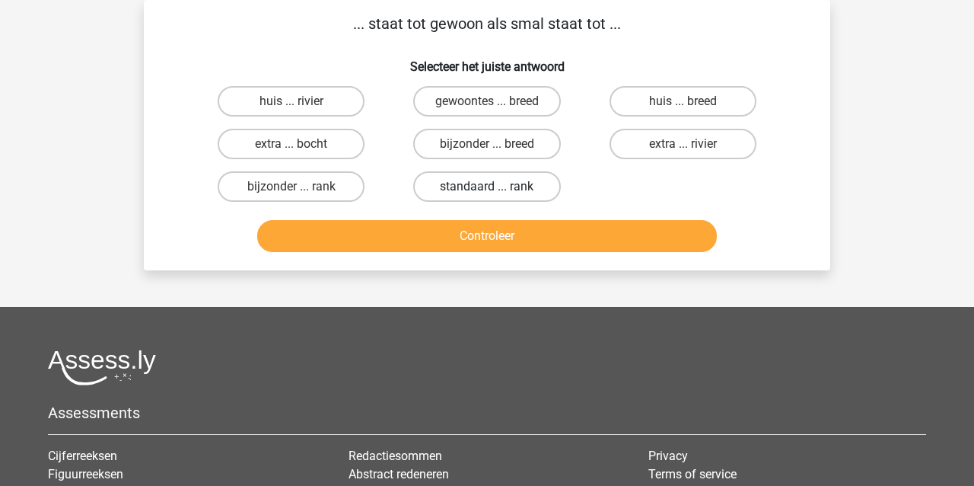
click at [460, 183] on label "standaard ... rank" at bounding box center [486, 186] width 147 height 30
click at [487, 187] on input "standaard ... rank" at bounding box center [492, 192] width 10 height 10
radio input "true"
click at [459, 247] on button "Controleer" at bounding box center [487, 236] width 461 height 32
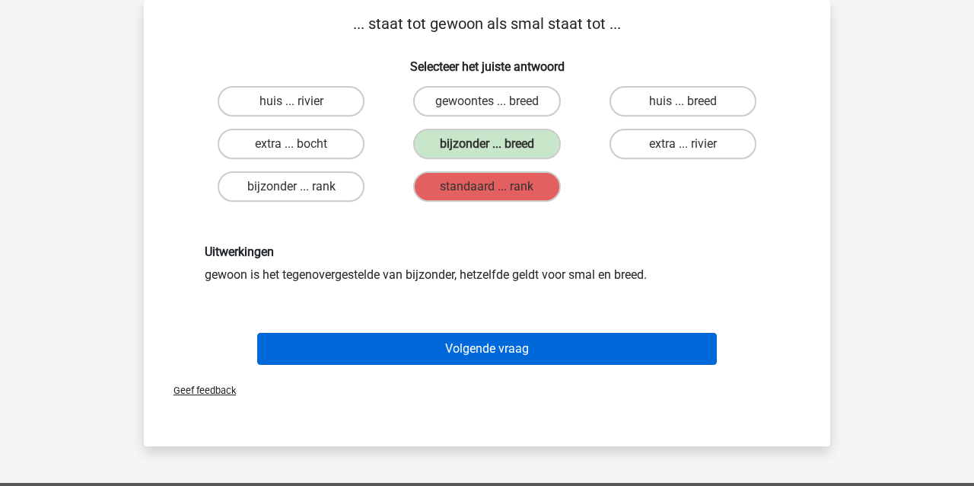
click at [547, 351] on button "Volgende vraag" at bounding box center [487, 349] width 461 height 32
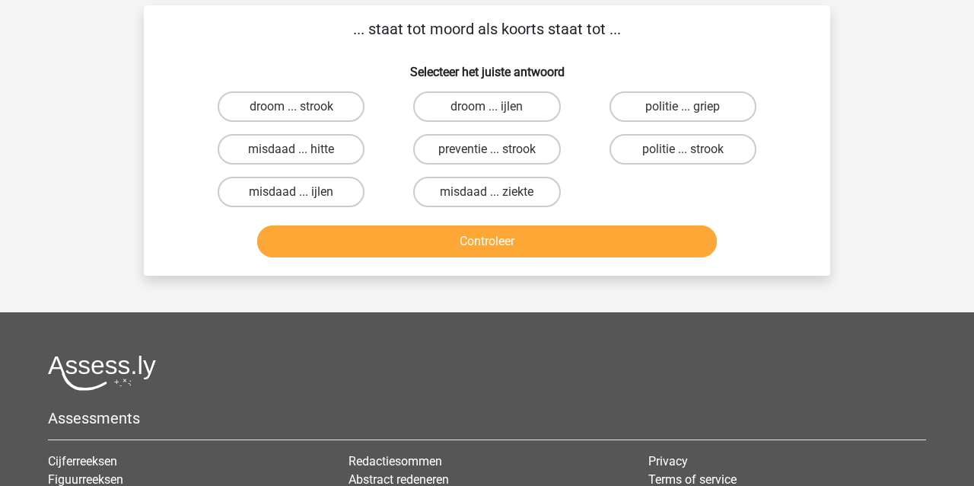
scroll to position [65, 0]
click at [250, 190] on label "misdaad ... ijlen" at bounding box center [291, 192] width 147 height 30
click at [292, 192] on input "misdaad ... ijlen" at bounding box center [297, 197] width 10 height 10
radio input "true"
click at [407, 254] on button "Controleer" at bounding box center [487, 241] width 461 height 32
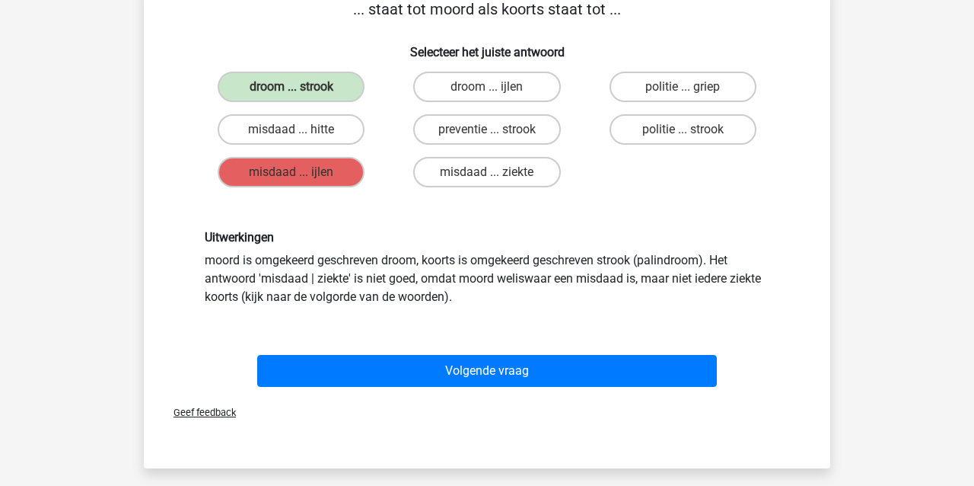
scroll to position [88, 0]
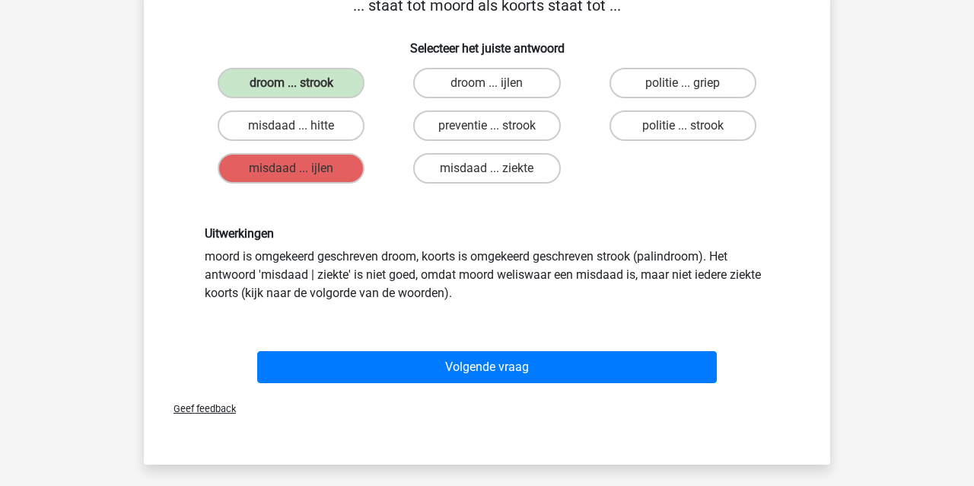
click at [595, 368] on button "Volgende vraag" at bounding box center [487, 367] width 461 height 32
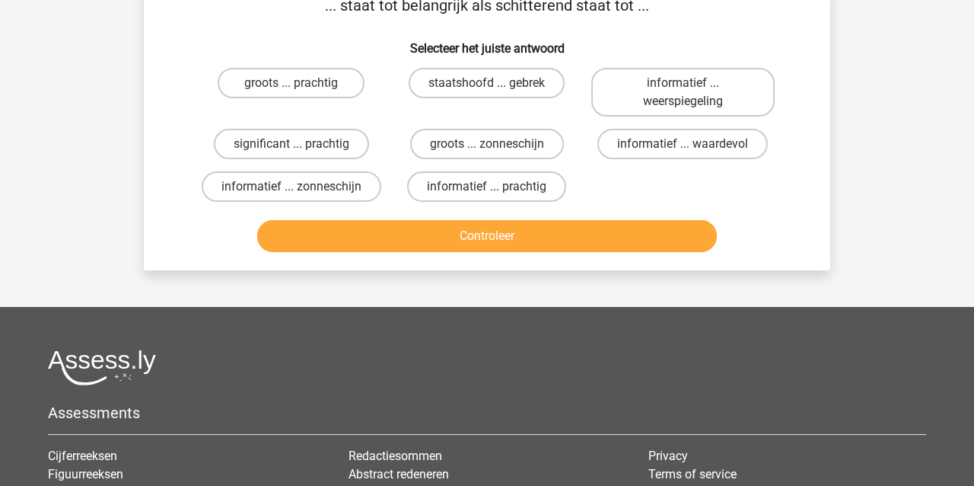
scroll to position [70, 0]
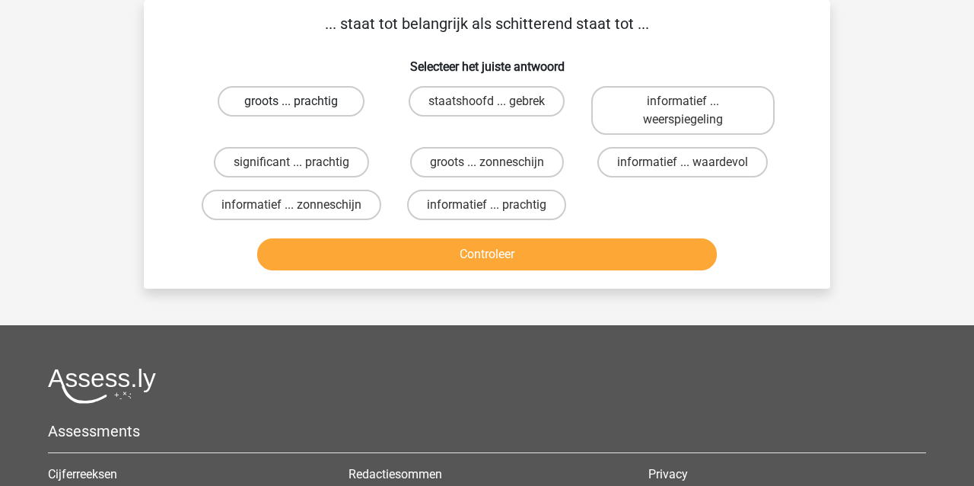
click at [248, 94] on label "groots ... prachtig" at bounding box center [291, 101] width 147 height 30
click at [292, 101] on input "groots ... prachtig" at bounding box center [297, 106] width 10 height 10
radio input "true"
click at [331, 252] on button "Controleer" at bounding box center [487, 254] width 461 height 32
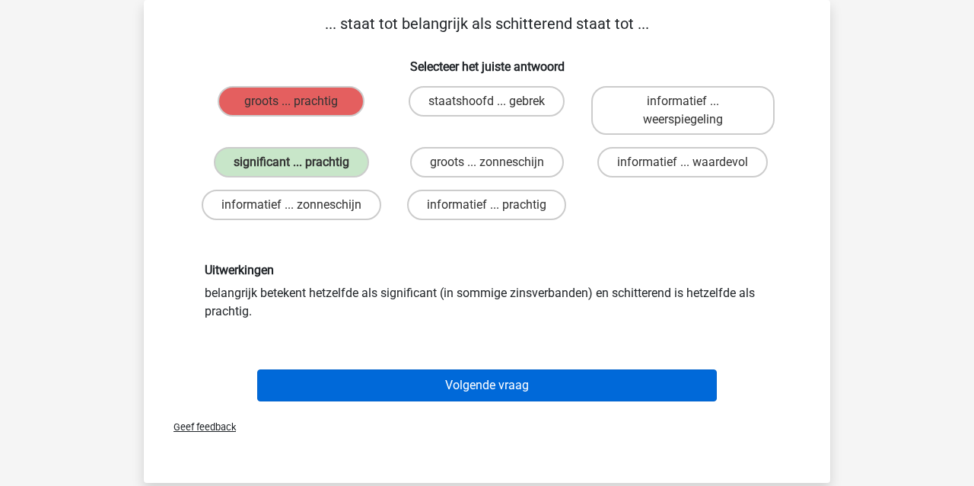
click at [329, 391] on button "Volgende vraag" at bounding box center [487, 385] width 461 height 32
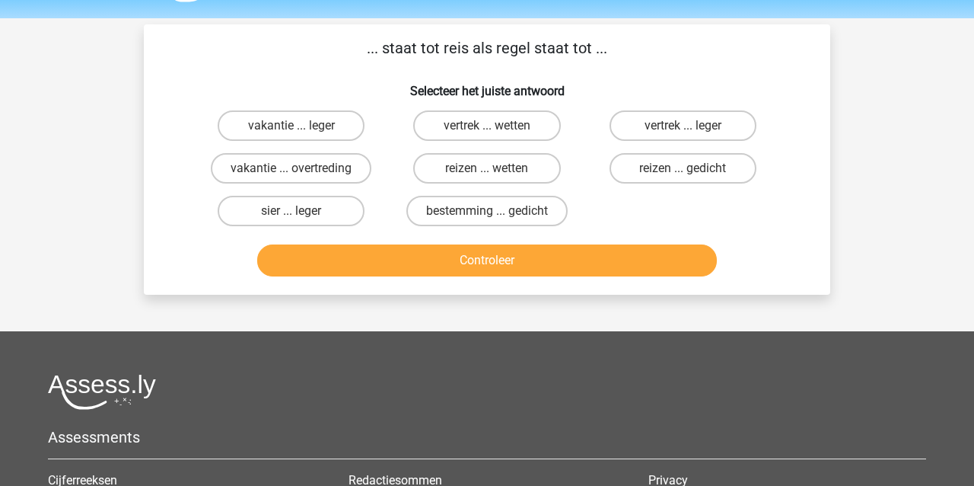
scroll to position [43, 0]
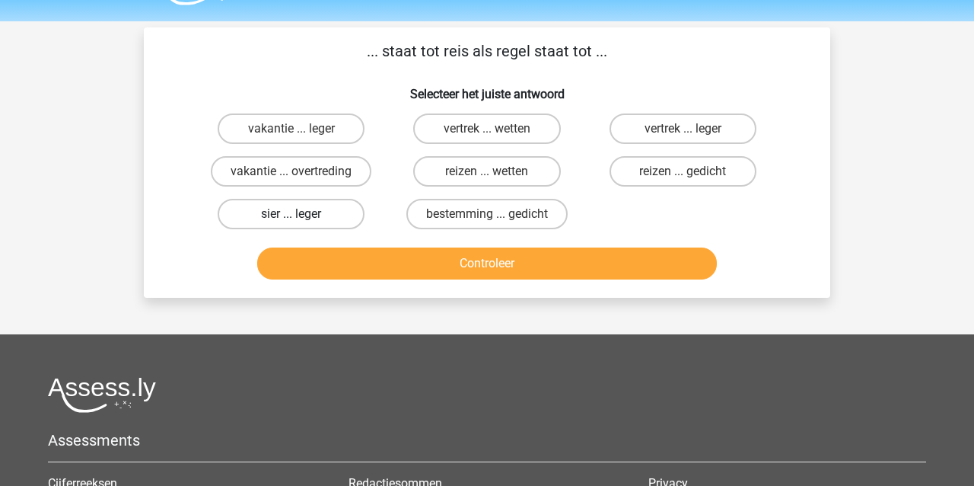
click at [285, 209] on label "sier ... leger" at bounding box center [291, 214] width 147 height 30
click at [292, 214] on input "sier ... leger" at bounding box center [297, 219] width 10 height 10
radio input "true"
click at [315, 268] on button "Controleer" at bounding box center [487, 263] width 461 height 32
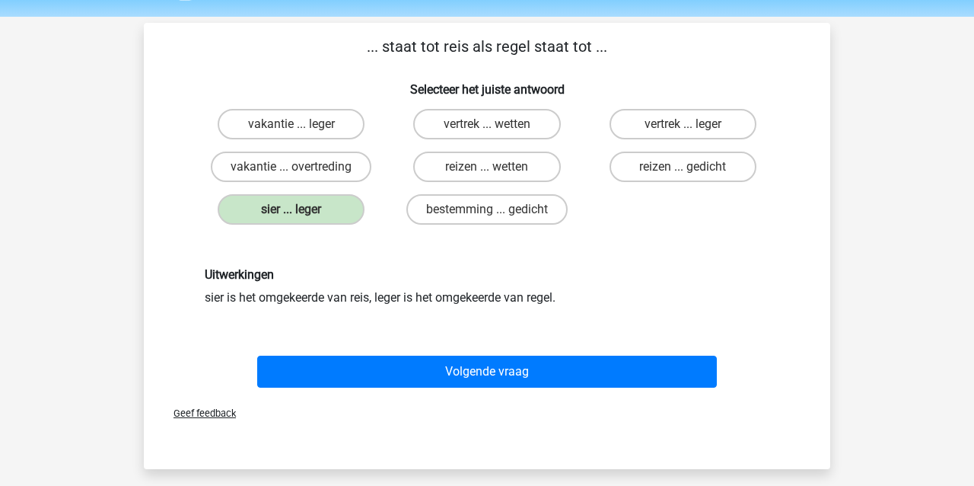
scroll to position [69, 0]
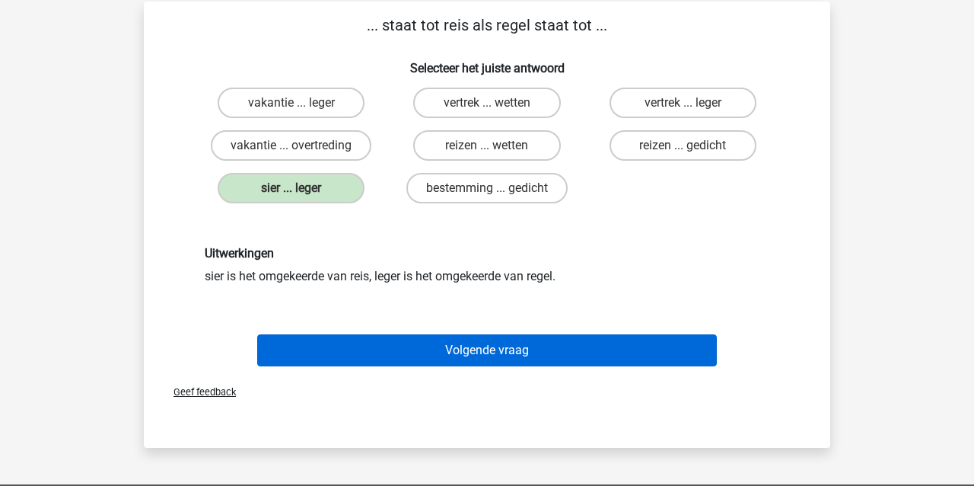
click at [423, 347] on button "Volgende vraag" at bounding box center [487, 350] width 461 height 32
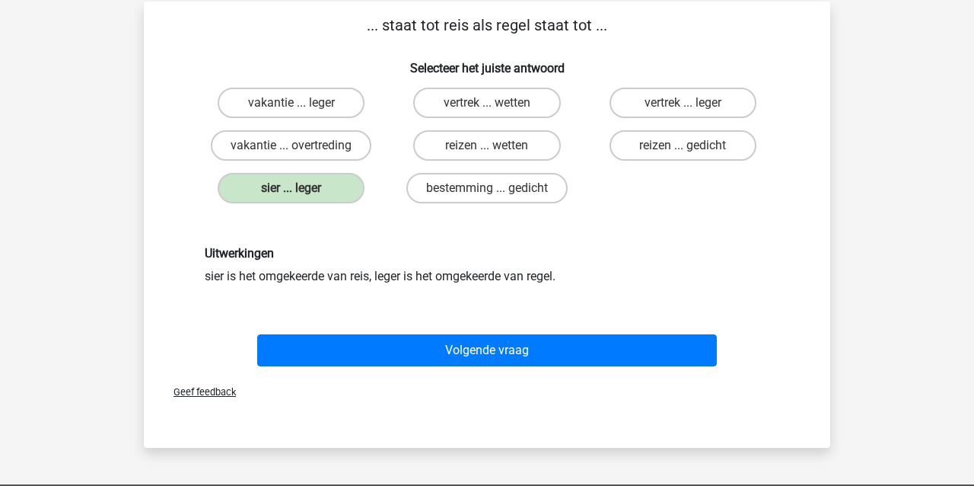
scroll to position [70, 0]
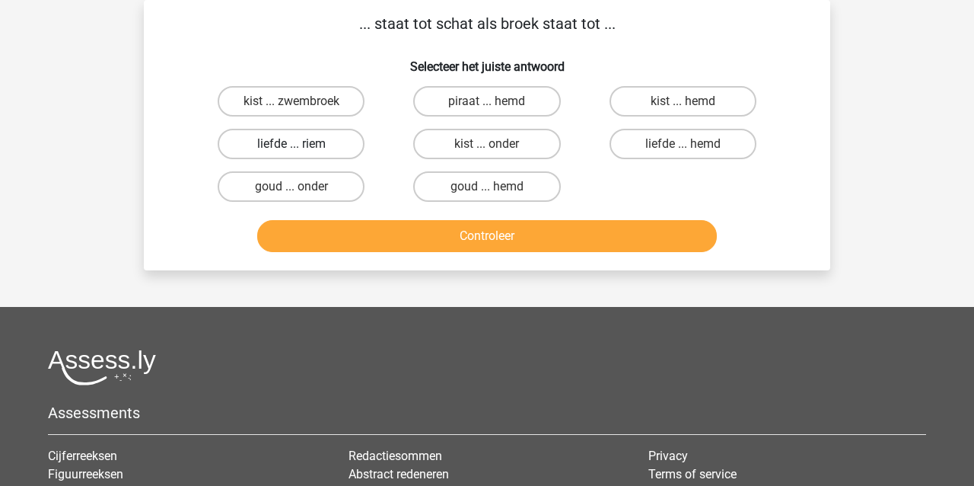
click at [292, 139] on label "liefde ... riem" at bounding box center [291, 144] width 147 height 30
click at [292, 144] on input "liefde ... riem" at bounding box center [297, 149] width 10 height 10
radio input "true"
click at [351, 233] on button "Controleer" at bounding box center [487, 236] width 461 height 32
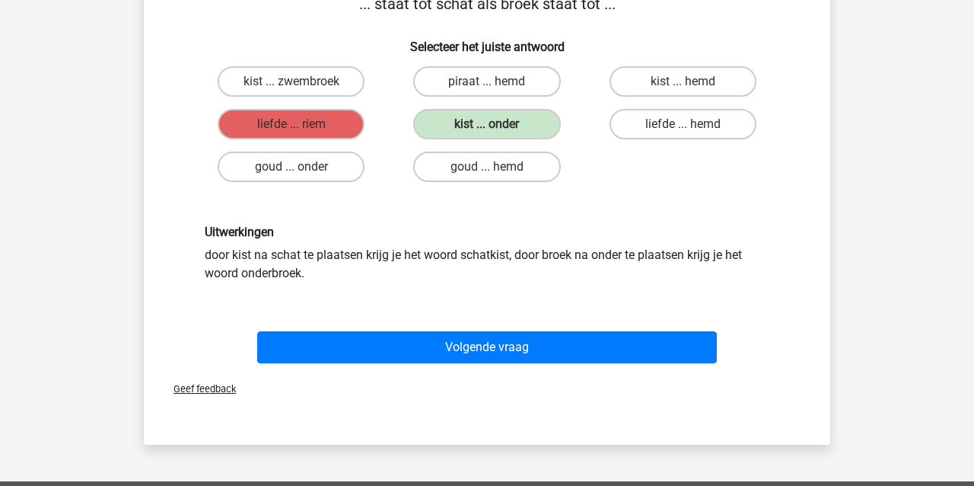
scroll to position [90, 0]
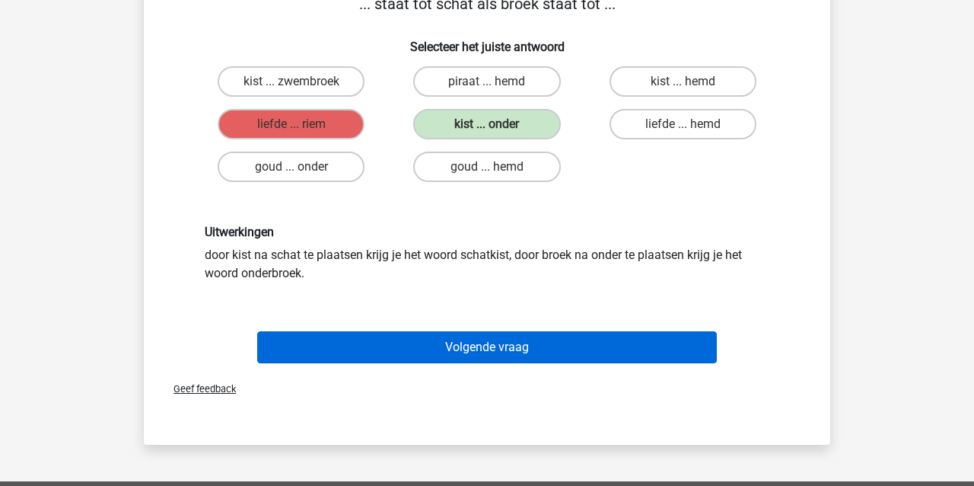
click at [435, 342] on button "Volgende vraag" at bounding box center [487, 347] width 461 height 32
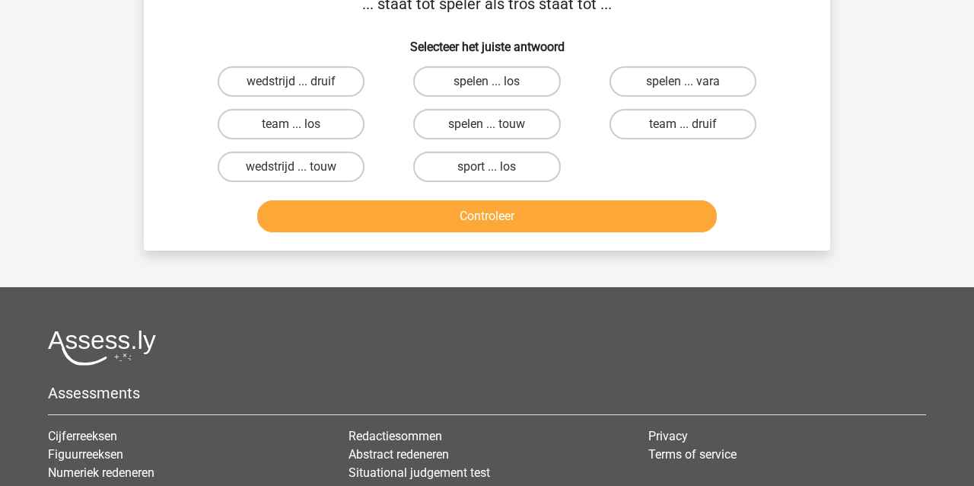
scroll to position [70, 0]
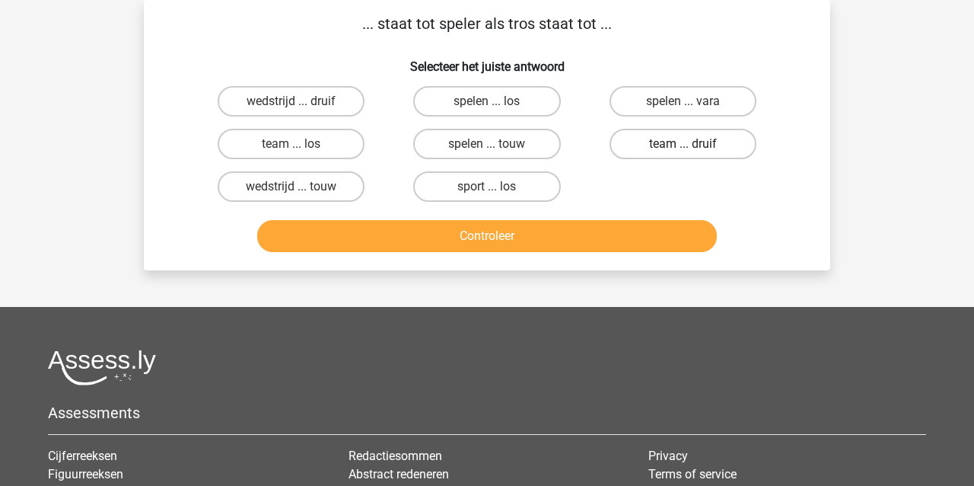
click at [633, 151] on label "team ... druif" at bounding box center [683, 144] width 147 height 30
click at [683, 151] on input "team ... druif" at bounding box center [688, 149] width 10 height 10
radio input "true"
click at [579, 237] on button "Controleer" at bounding box center [487, 236] width 461 height 32
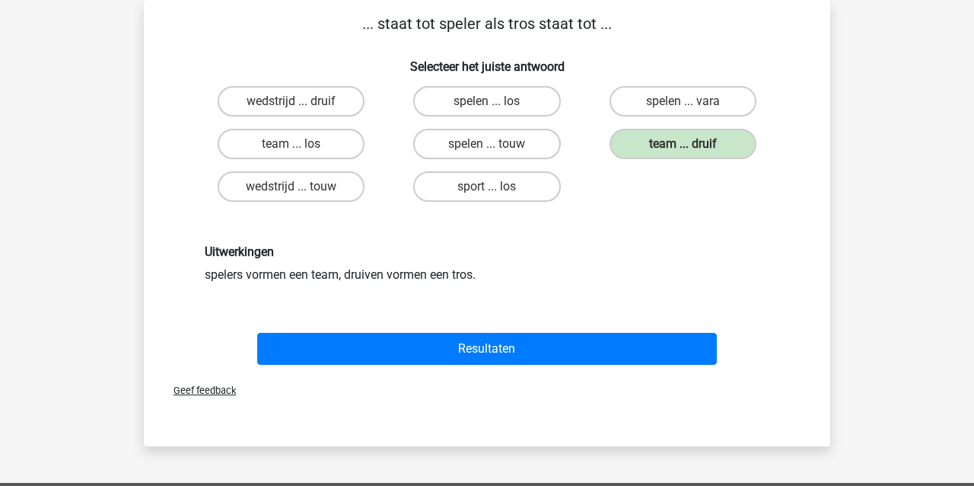
scroll to position [91, 0]
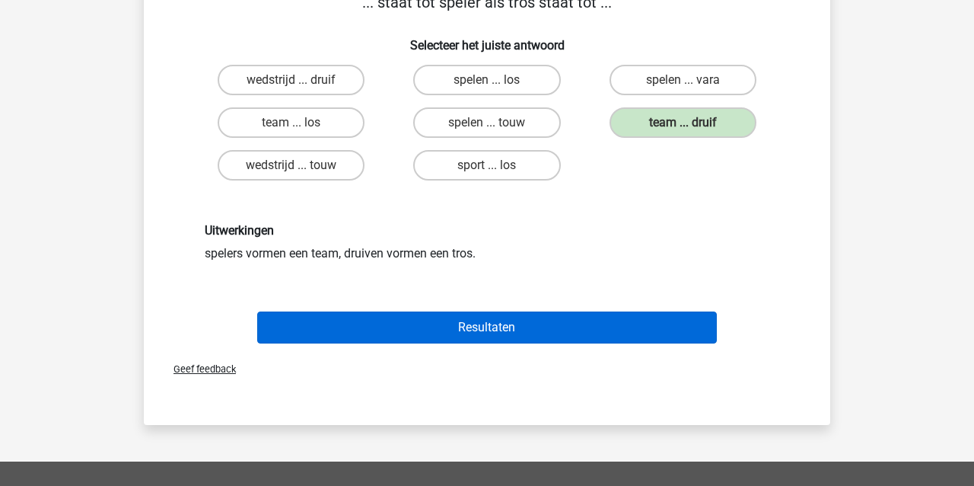
click at [585, 317] on button "Resultaten" at bounding box center [487, 327] width 461 height 32
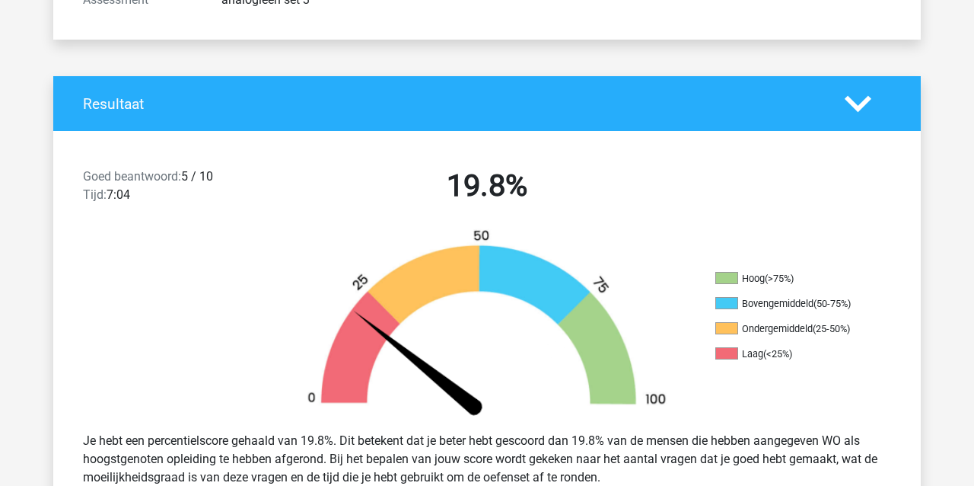
scroll to position [257, 0]
